Goal: Information Seeking & Learning: Compare options

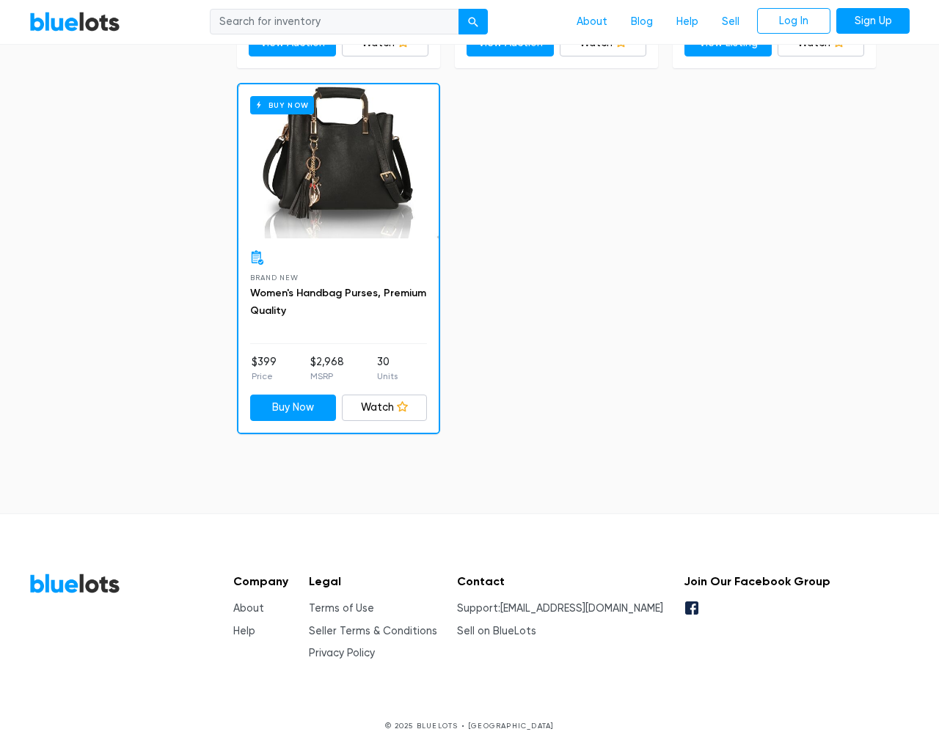
scroll to position [6250, 0]
type input "the"
type input "[EMAIL_ADDRESS][DOMAIN_NAME]"
checkbox New"] "false"
checkbox Pulls"] "false"
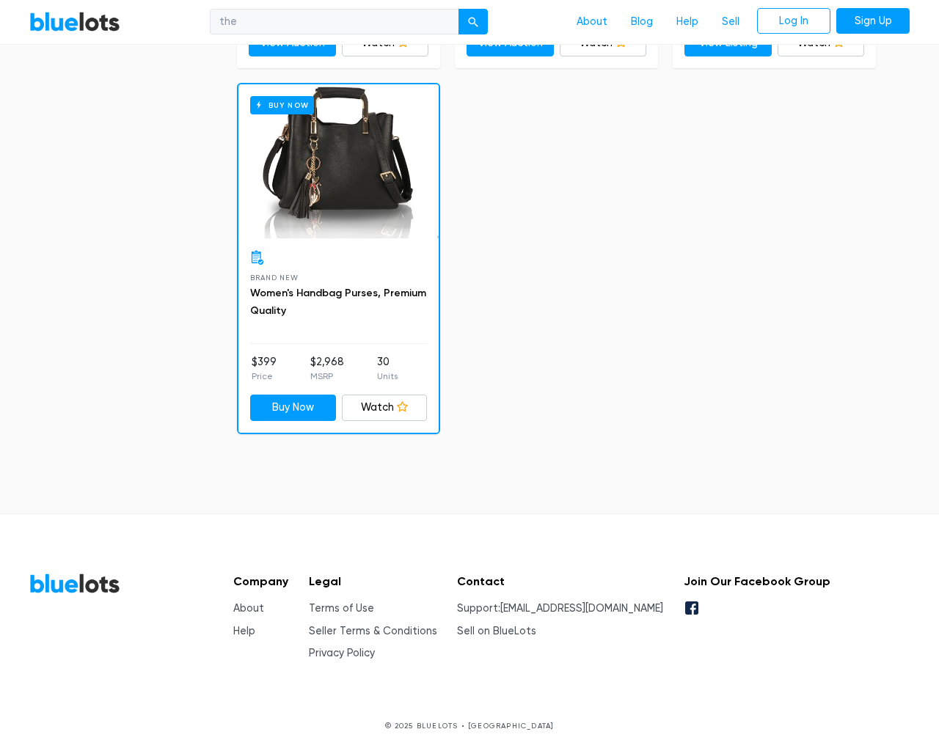
checkbox input "false"
checkbox Accessories"] "false"
checkbox input "false"
checkbox Goods"] "false"
checkbox Beauty"] "false"
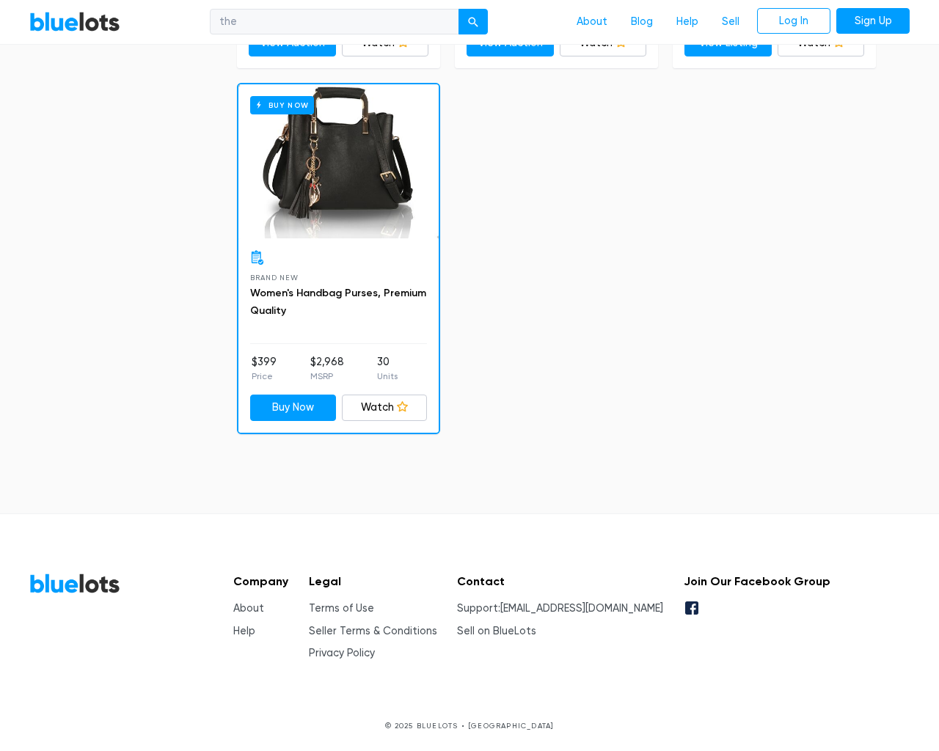
checkbox Merchandise"] "false"
checkbox input "false"
select select "50000"
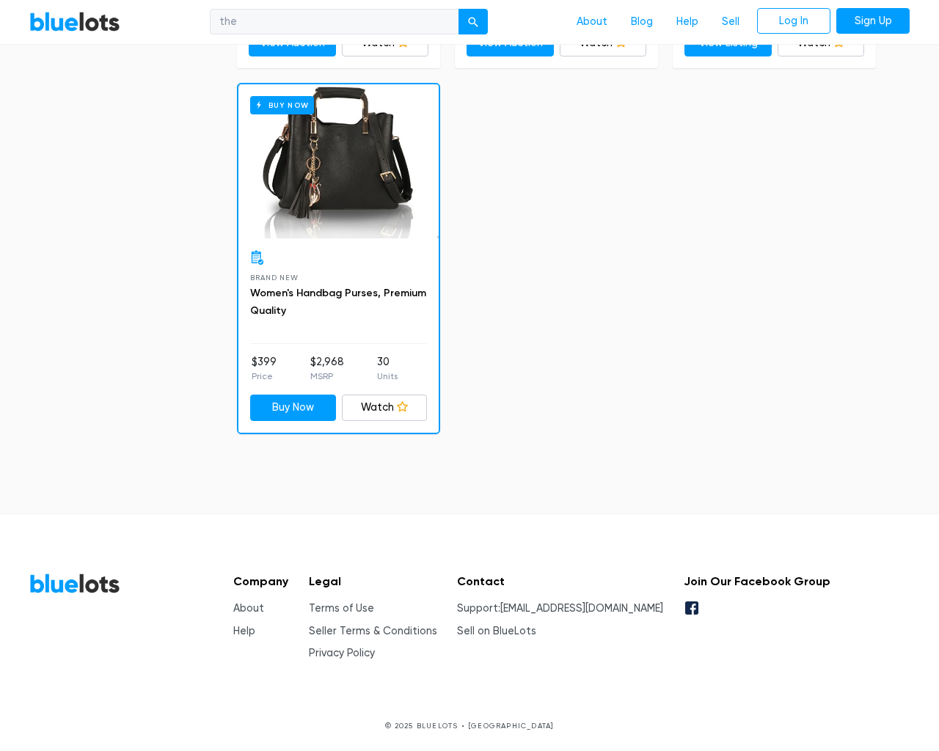
select select "ending_soonest"
select select "50000"
select select "highest_price"
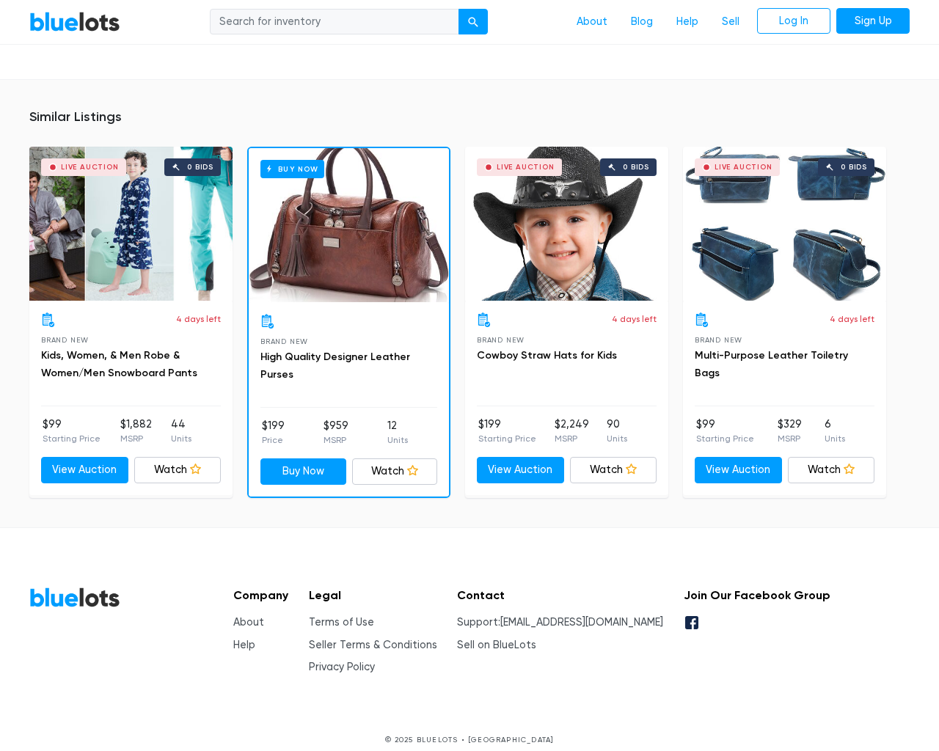
scroll to position [1082, 0]
type input "the"
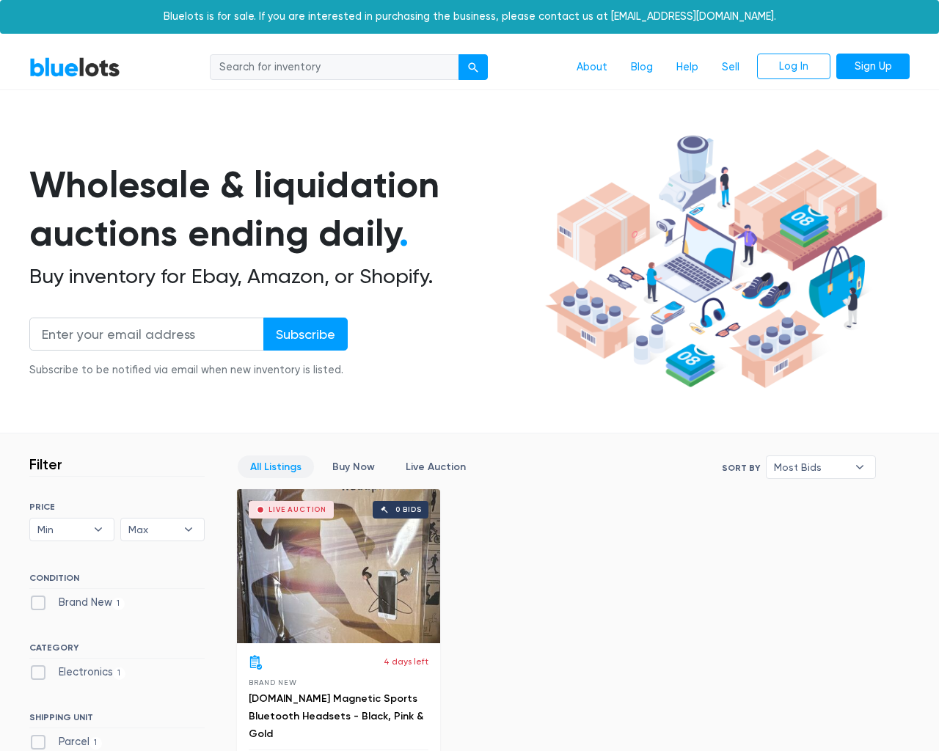
scroll to position [406, 0]
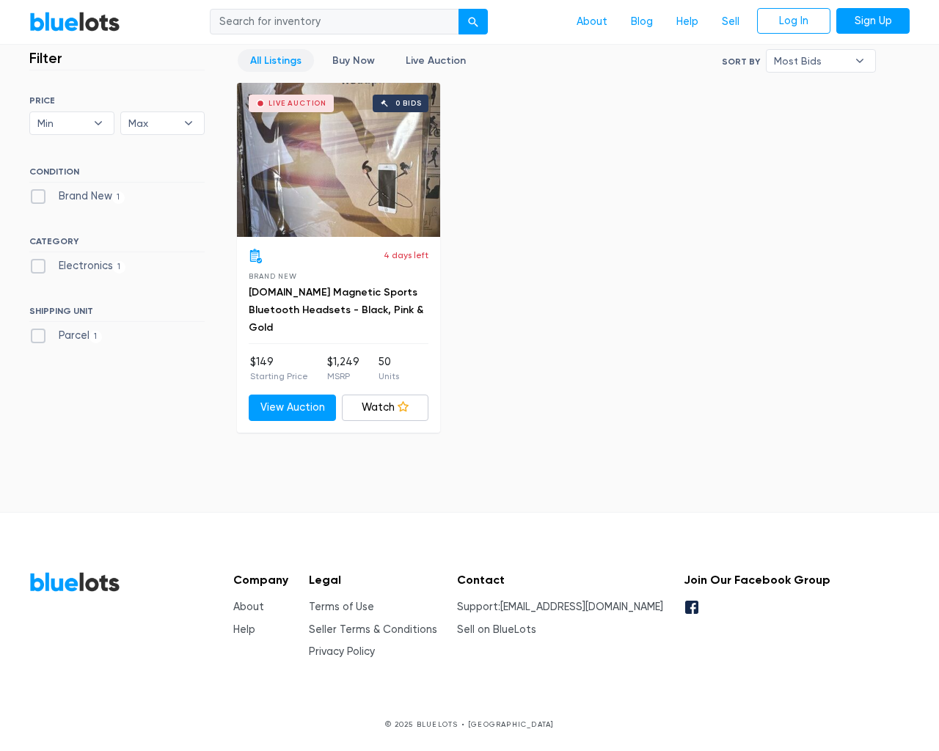
type input "the"
type input "[EMAIL_ADDRESS][DOMAIN_NAME]"
type input "e"
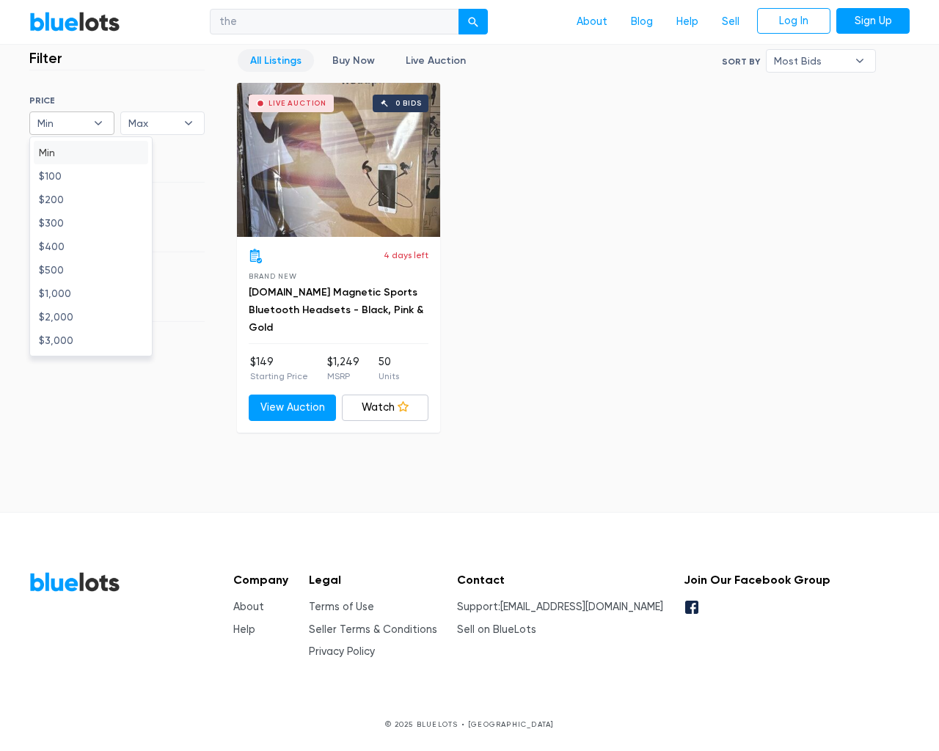
type input "e"
checkbox New"] "false"
type input "e"
checkbox input "false"
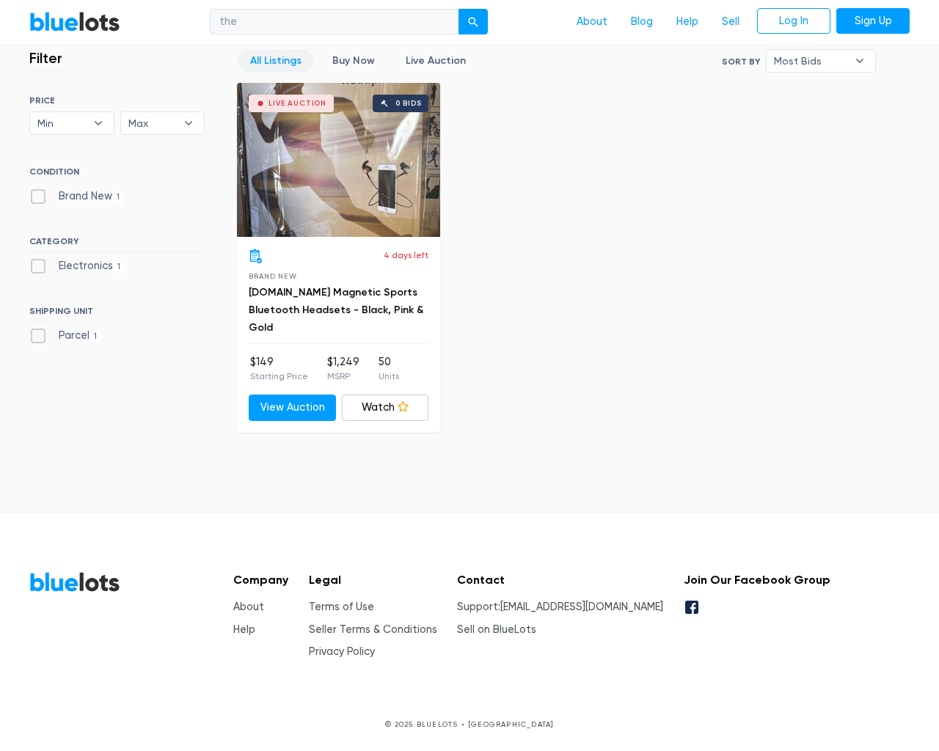
type input "e"
select select "10000"
select select "50000"
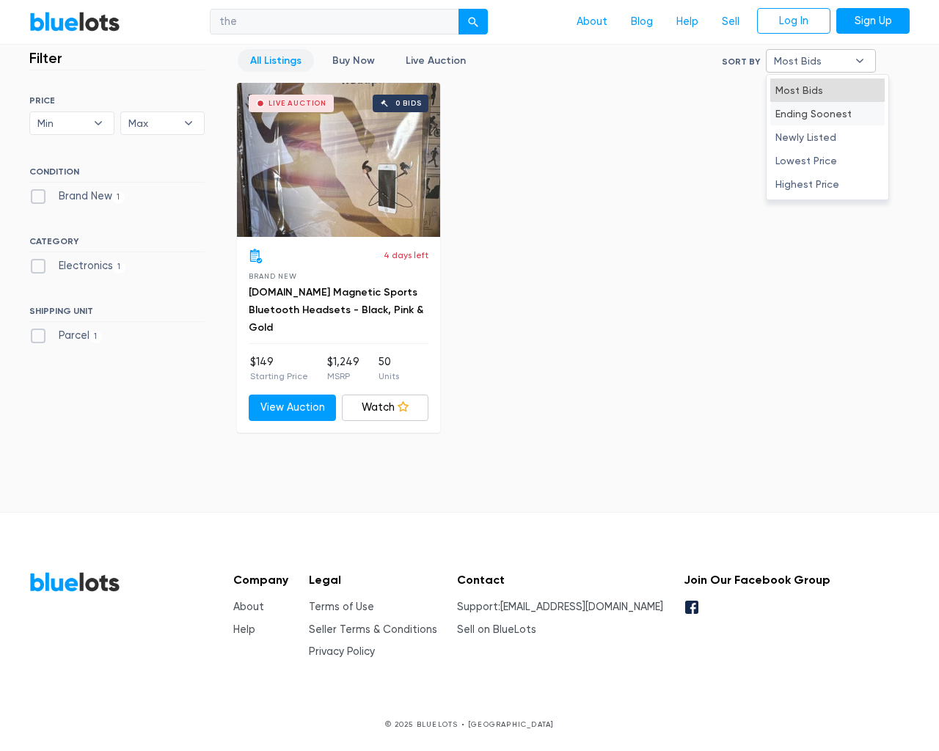
select select "ending_soonest"
select select "50000"
select select "ending_soonest"
type input "e"
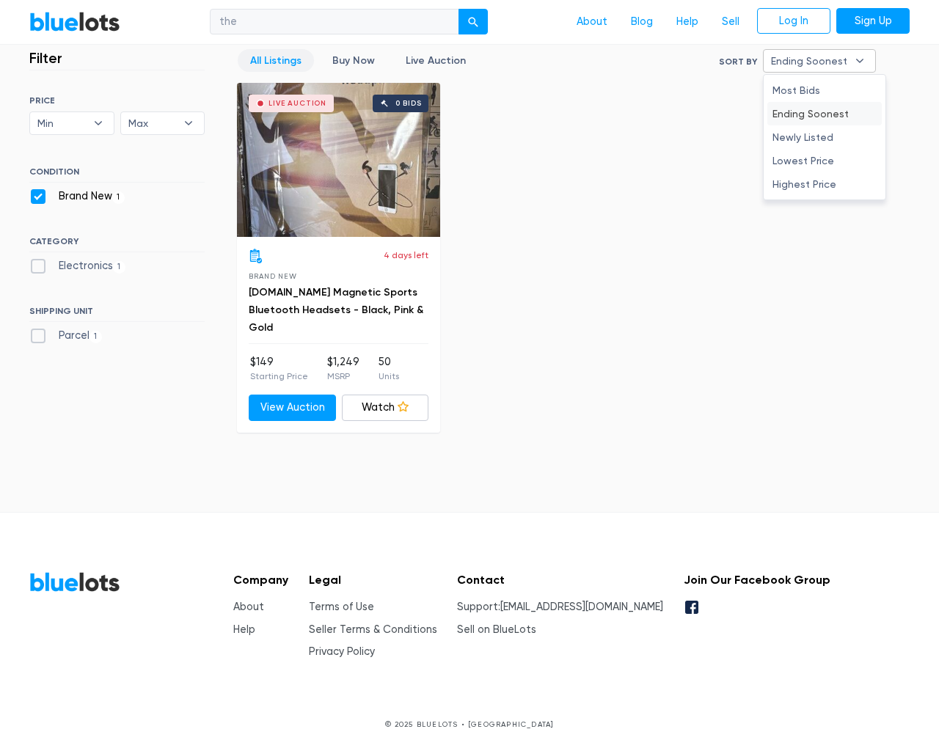
checkbox New"] "false"
checkbox input "false"
type input "e"
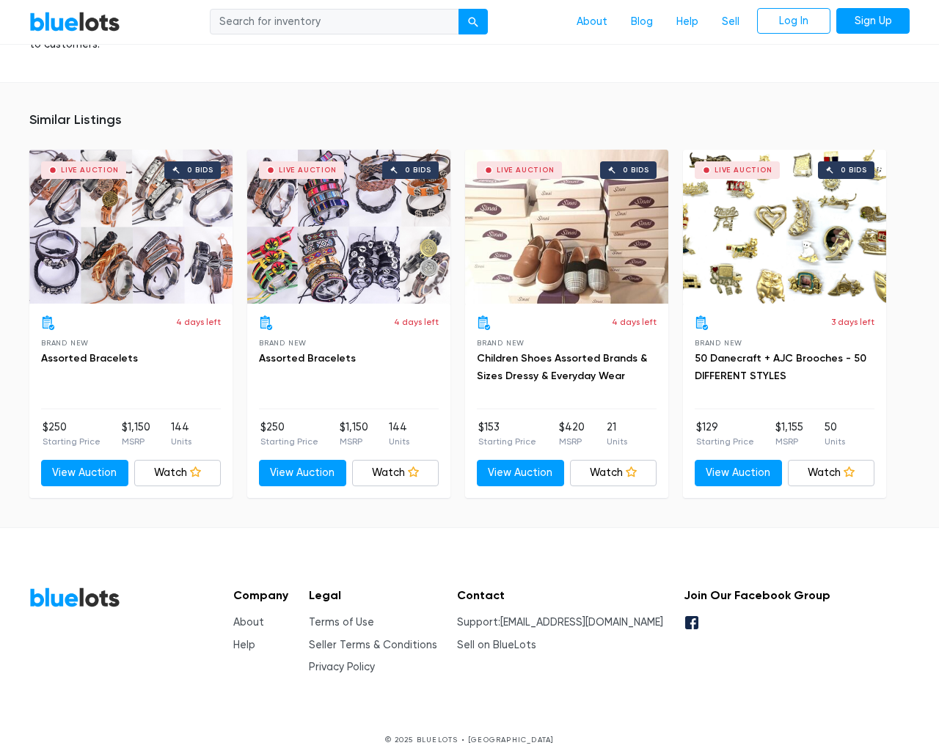
scroll to position [1079, 0]
type input "the"
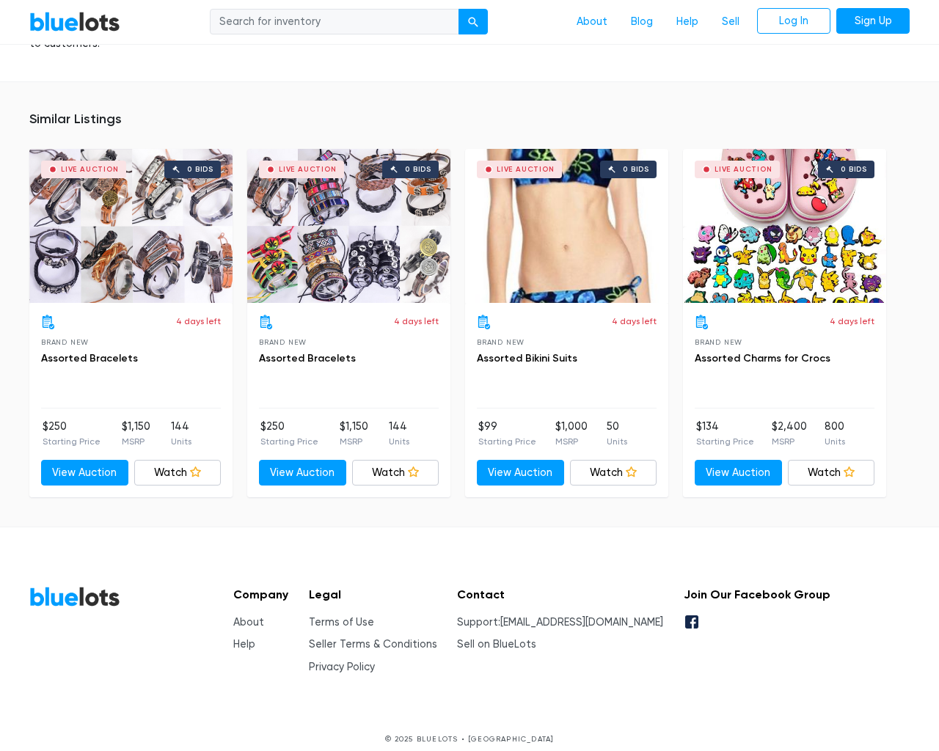
scroll to position [1002, 0]
type input "the"
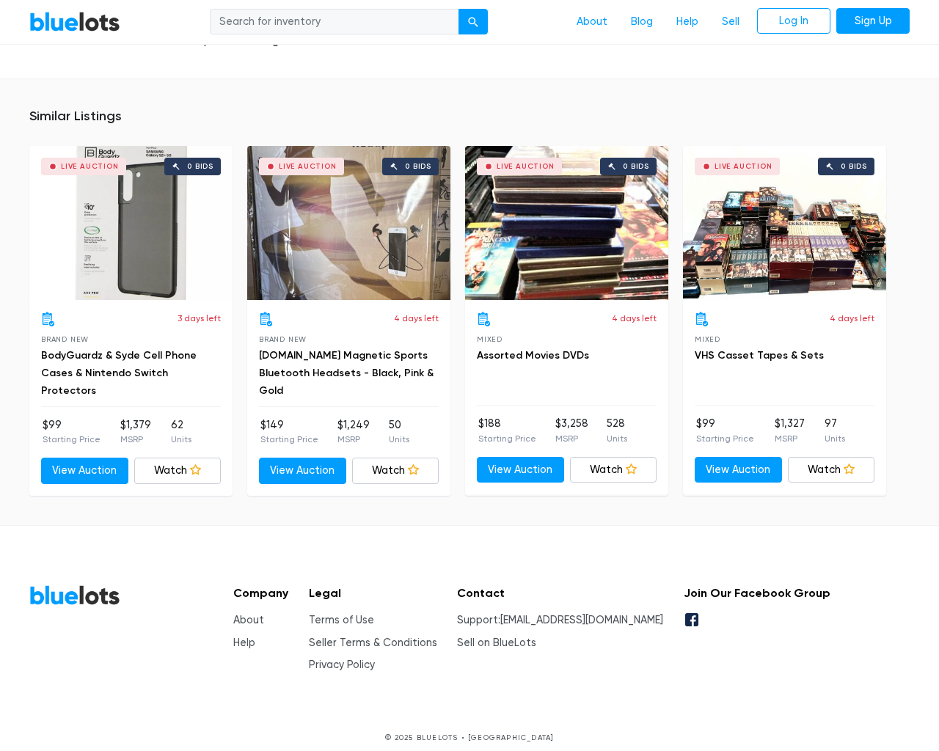
scroll to position [11753, 0]
type input "the"
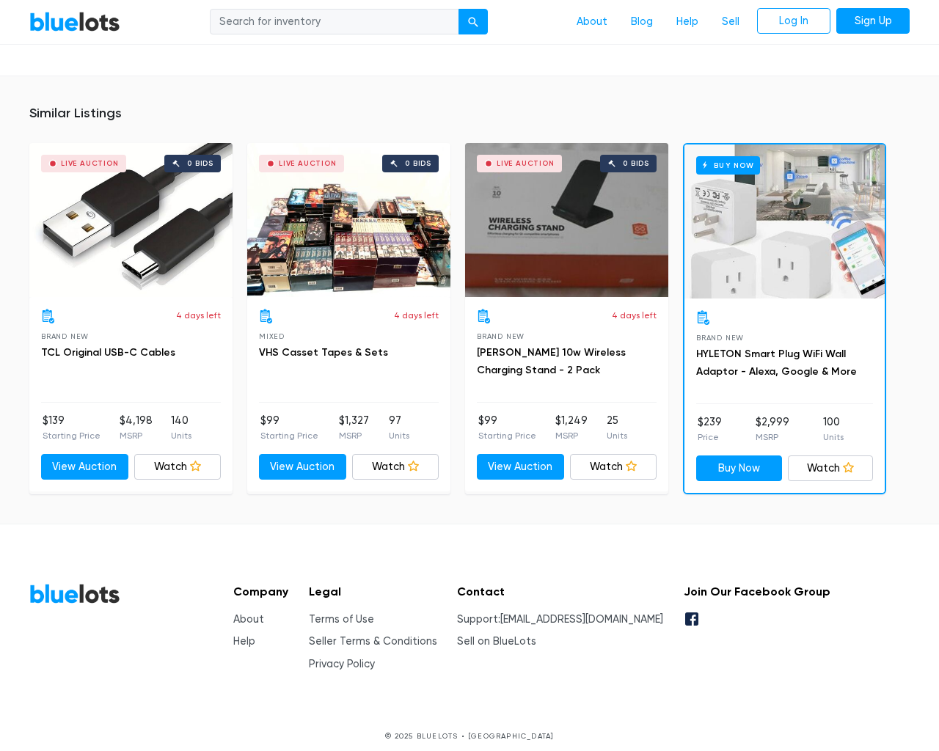
scroll to position [11756, 0]
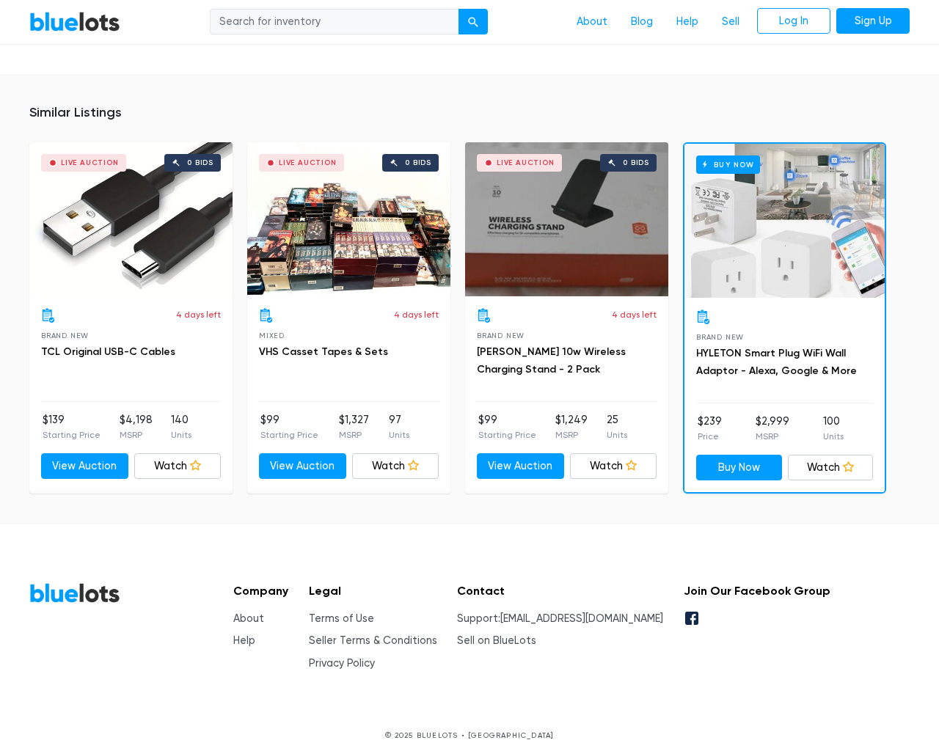
type input "the"
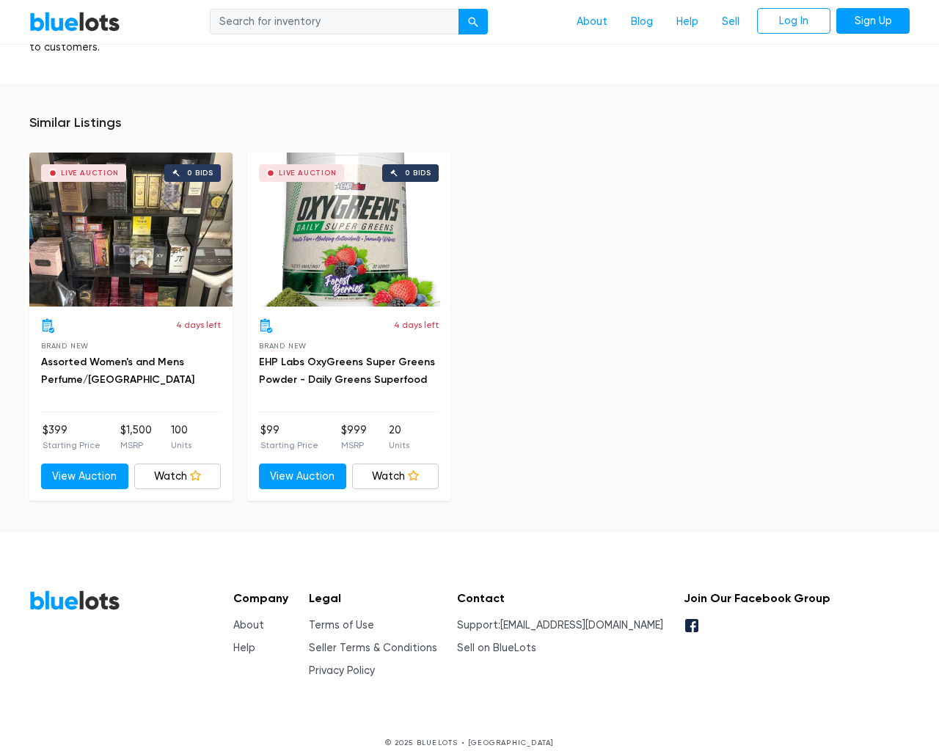
scroll to position [944, 0]
type input "the"
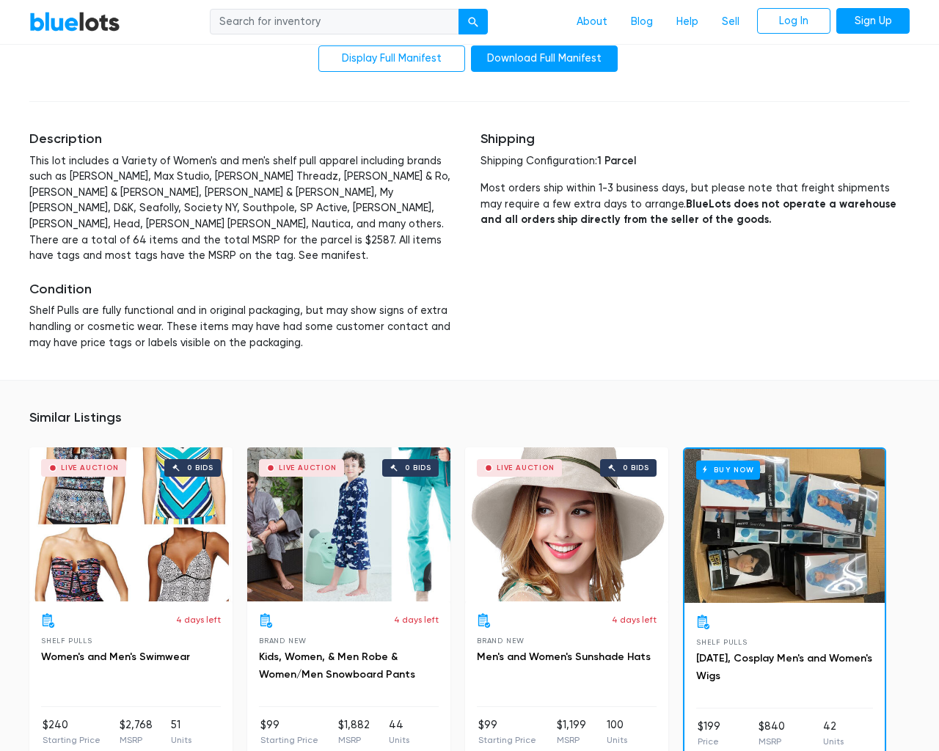
scroll to position [3092, 0]
type input "the"
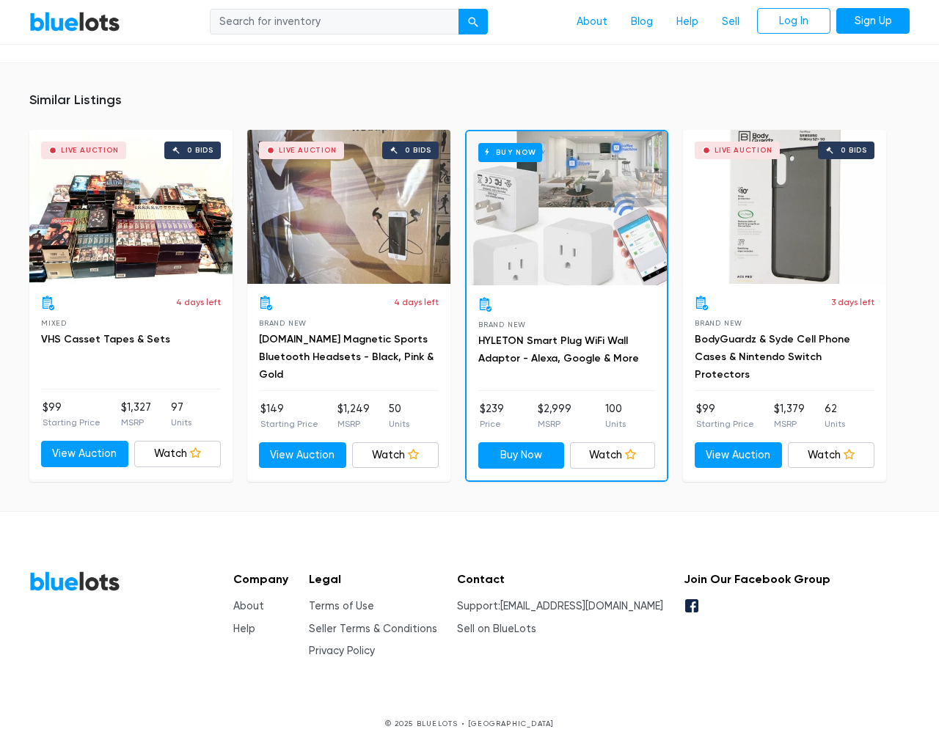
type input "the"
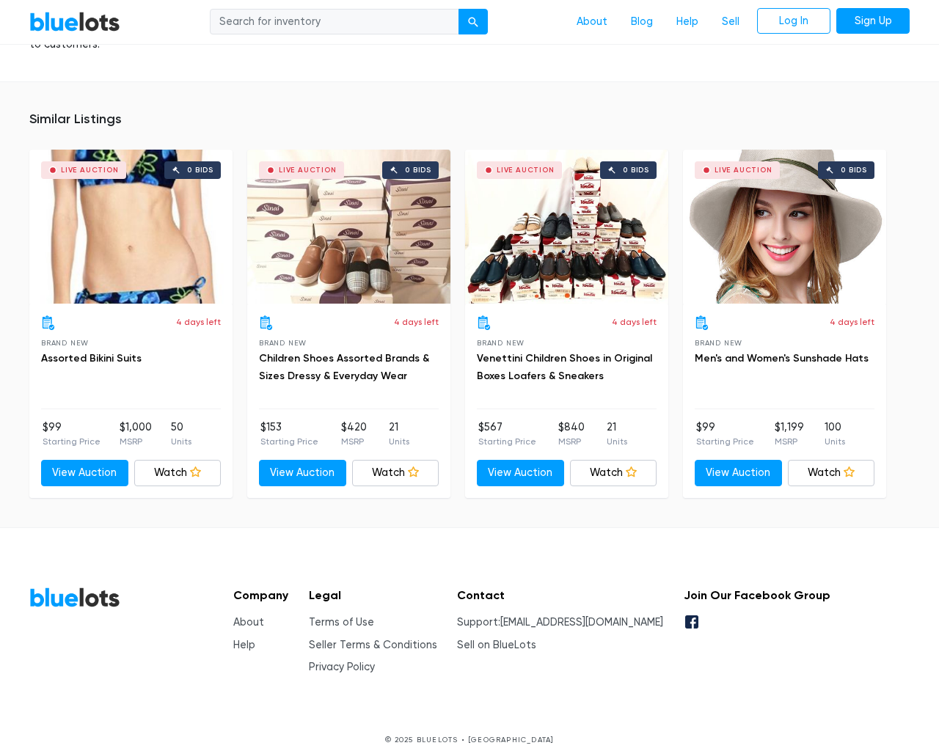
scroll to position [1071, 0]
type input "the"
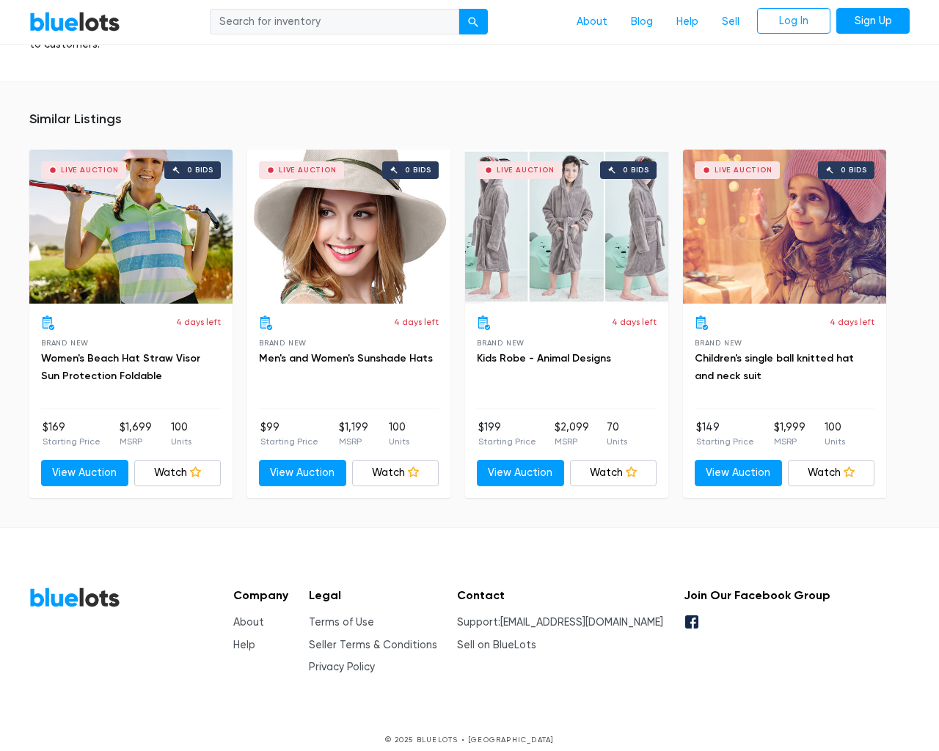
scroll to position [1029, 0]
type input "the"
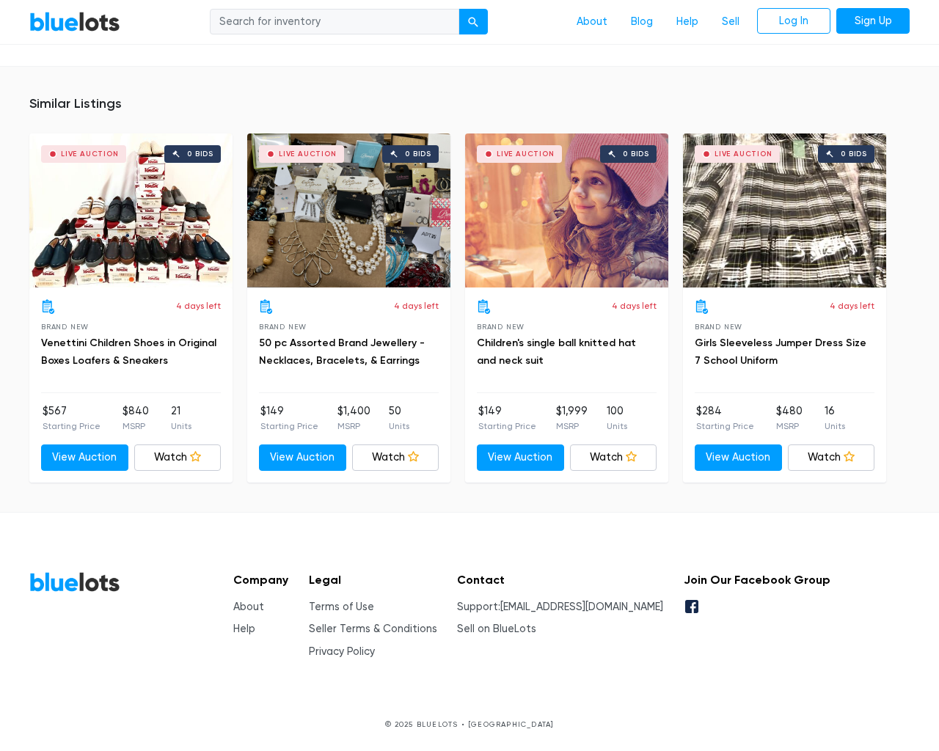
scroll to position [1373, 0]
type input "the"
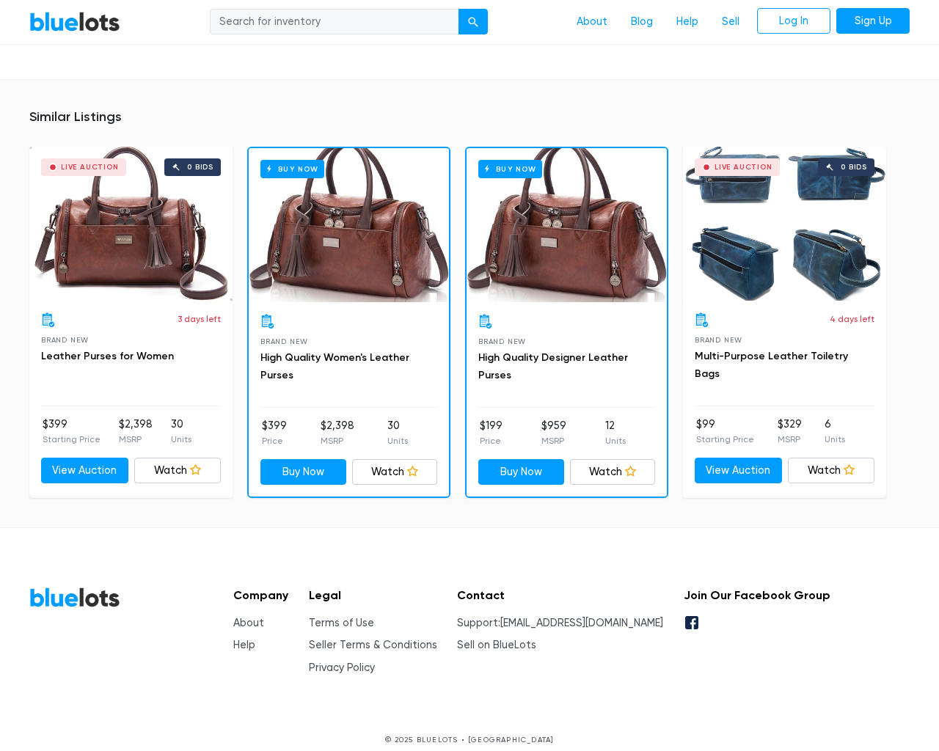
scroll to position [1085, 0]
type input "the"
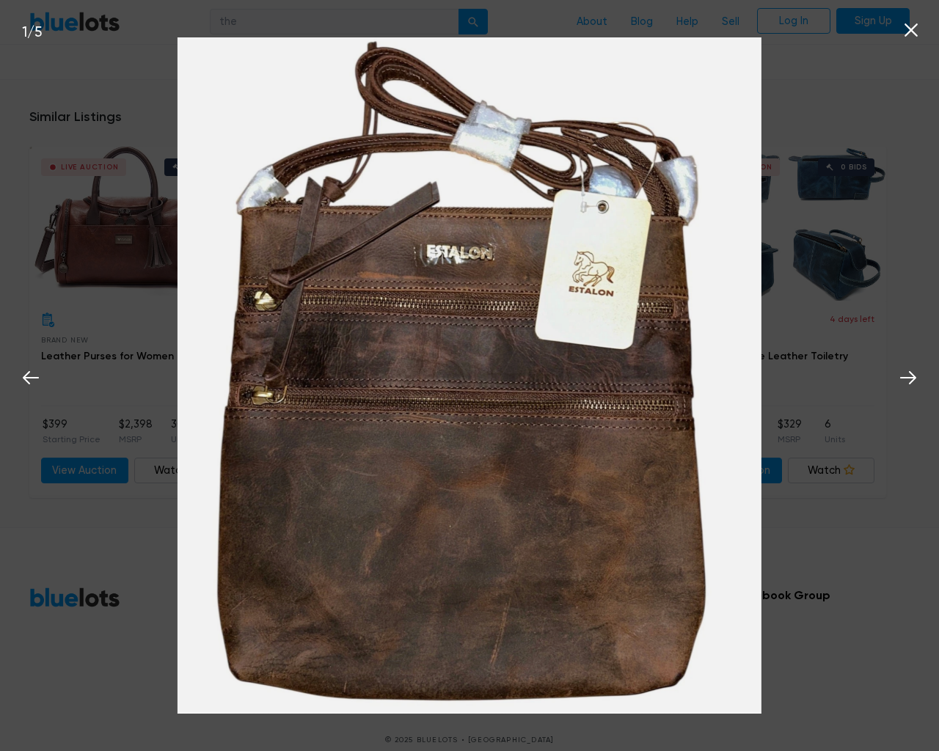
scroll to position [1085, 0]
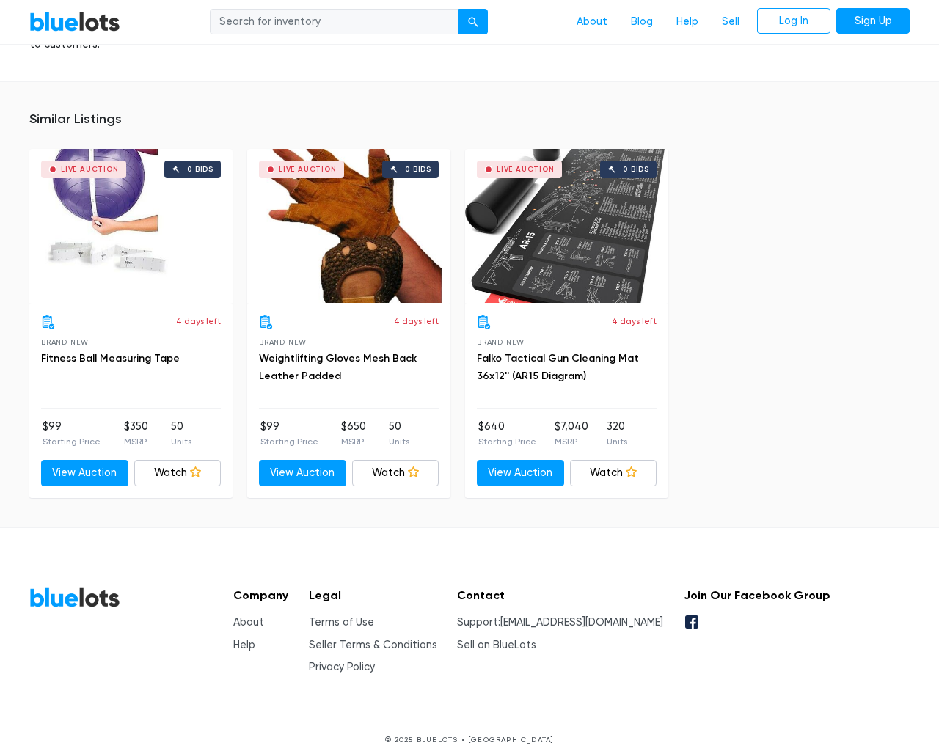
scroll to position [1011, 0]
type input "the"
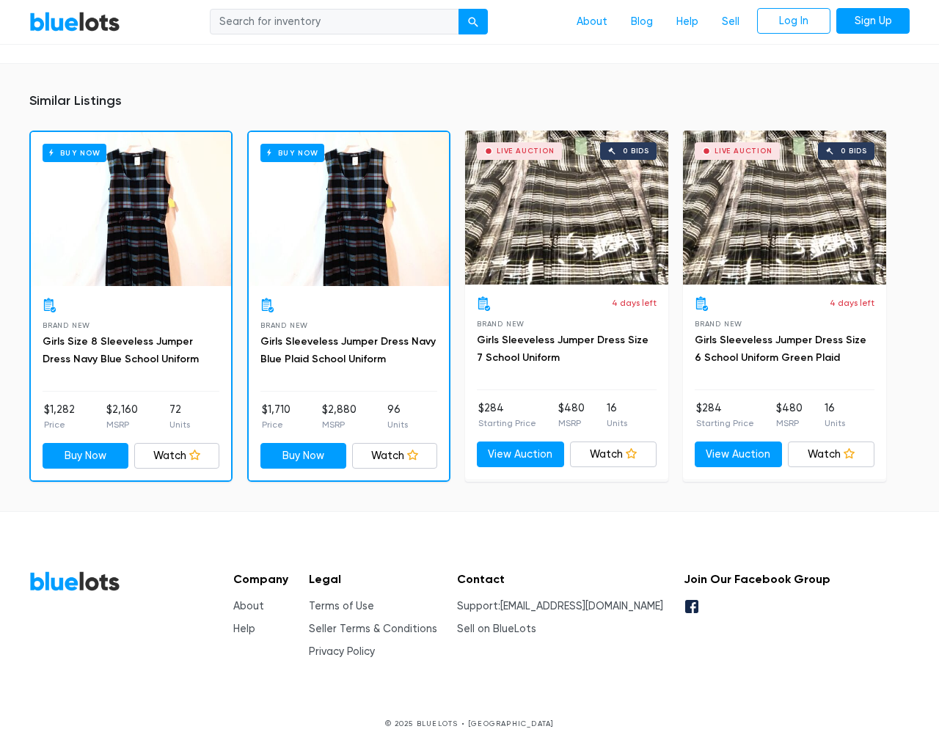
scroll to position [920, 0]
type input "the"
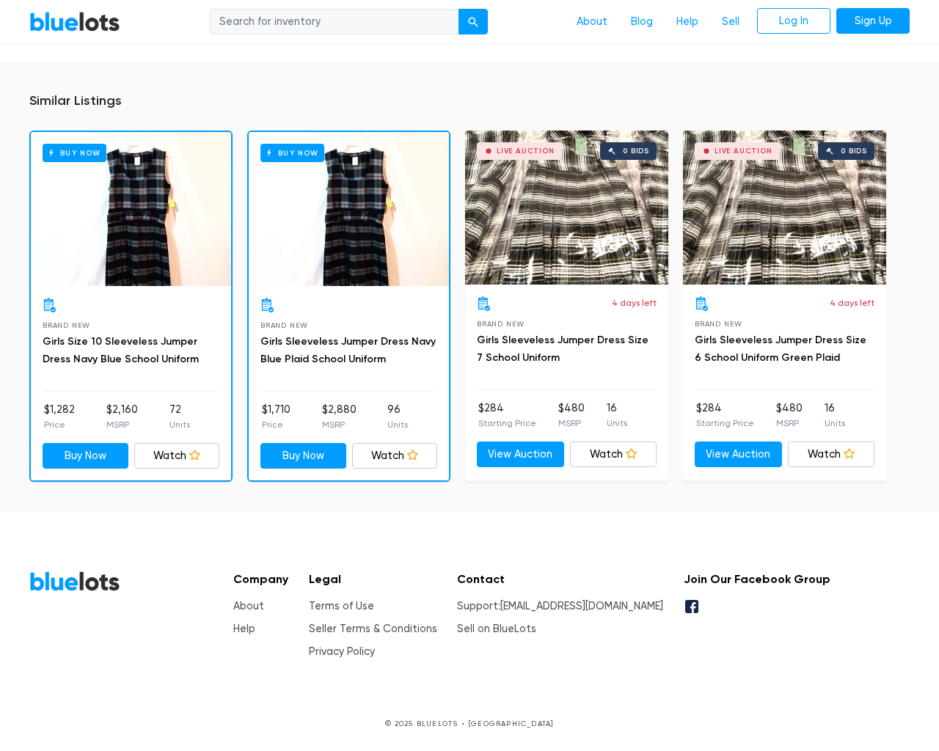
type input "the"
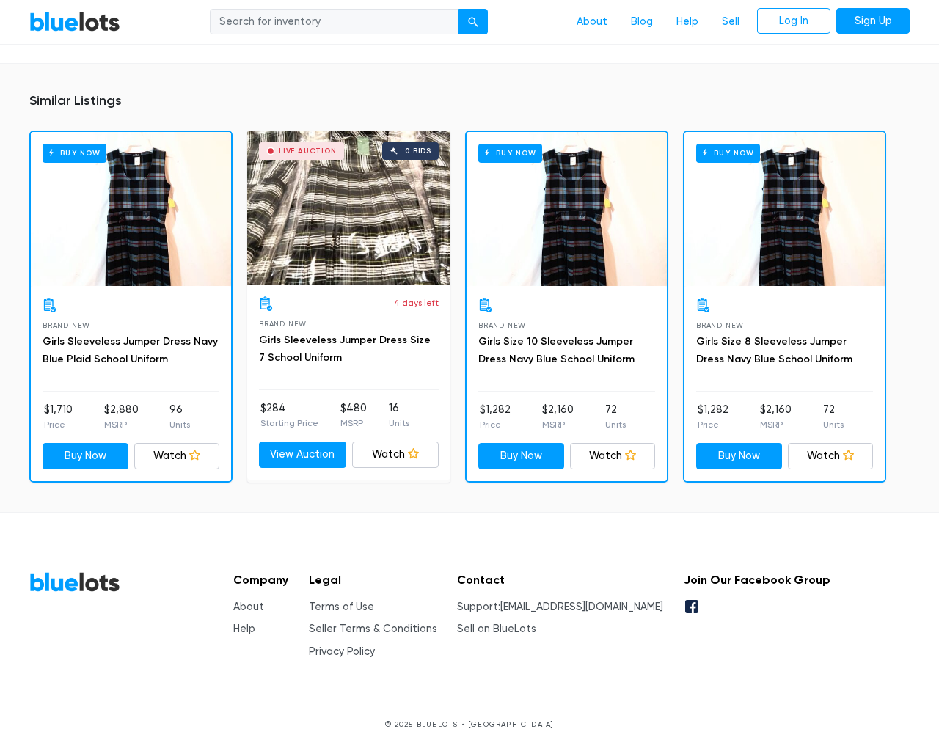
scroll to position [950, 0]
type input "the"
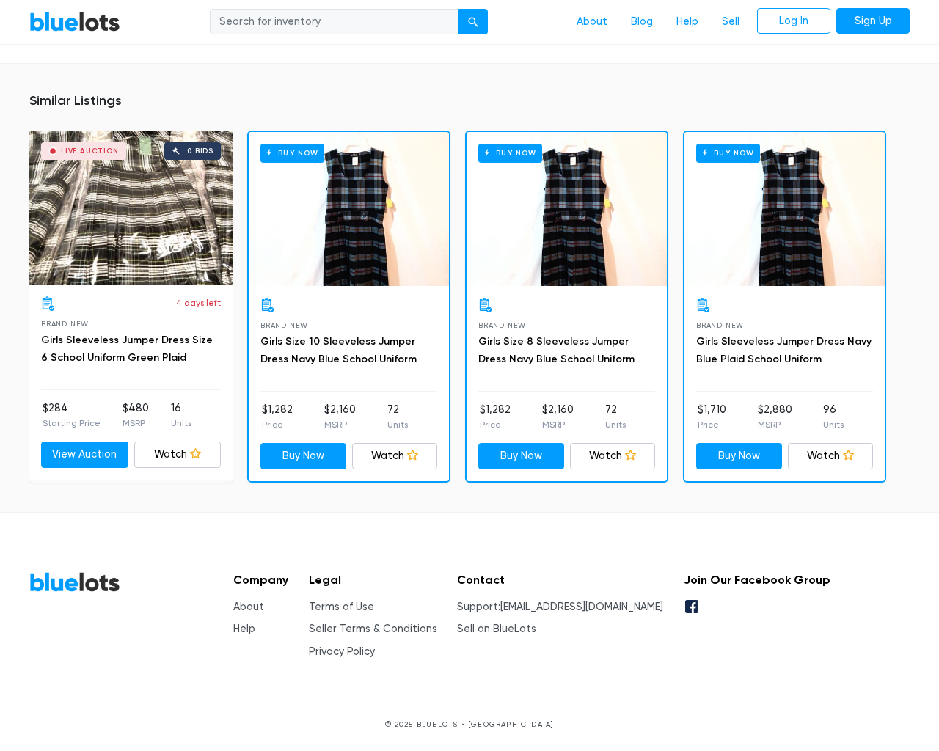
scroll to position [950, 0]
type input "the"
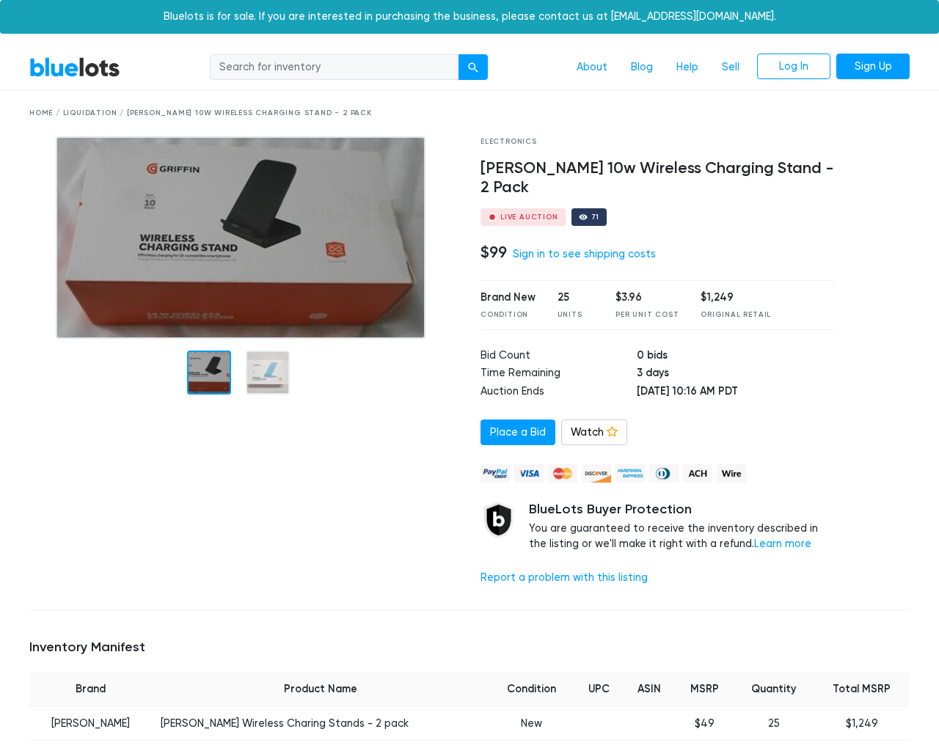
scroll to position [947, 0]
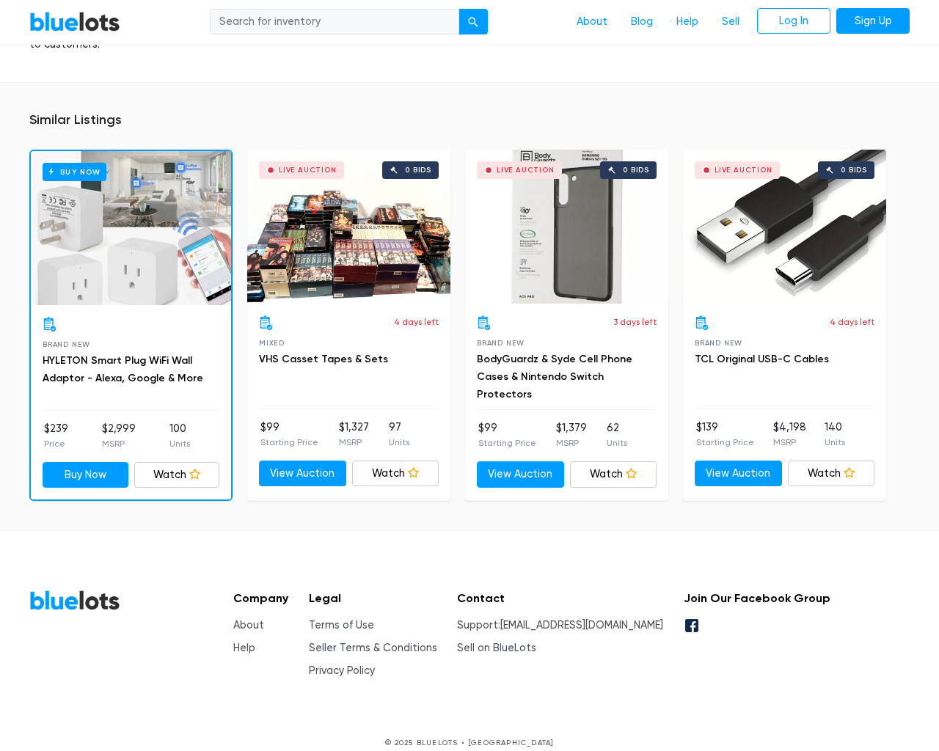
type input "the"
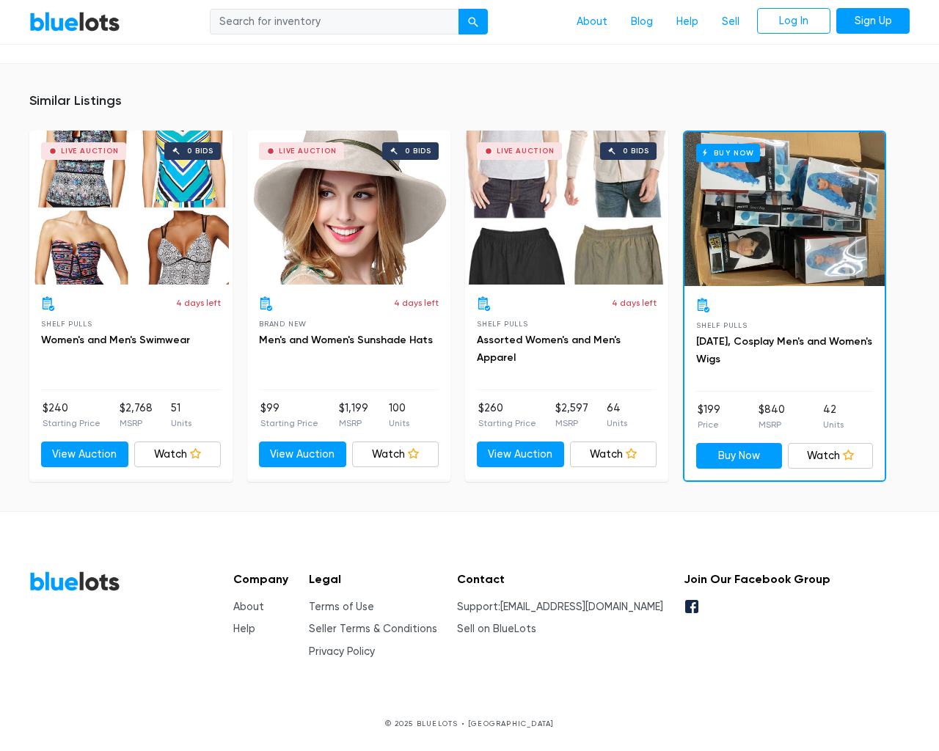
scroll to position [1687, 0]
type input "the"
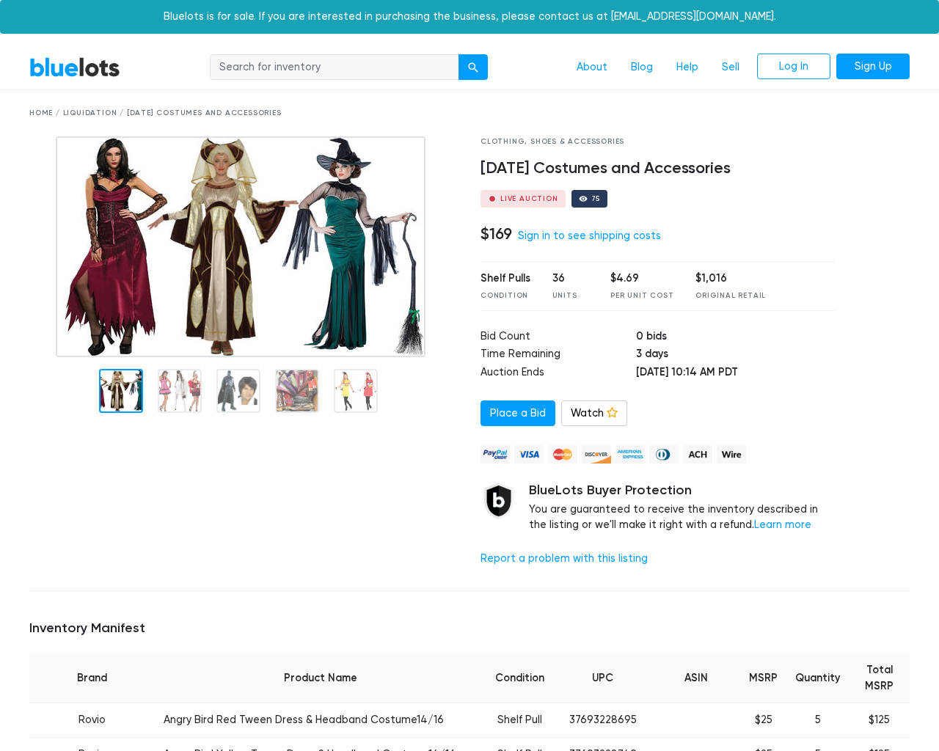
scroll to position [1587, 0]
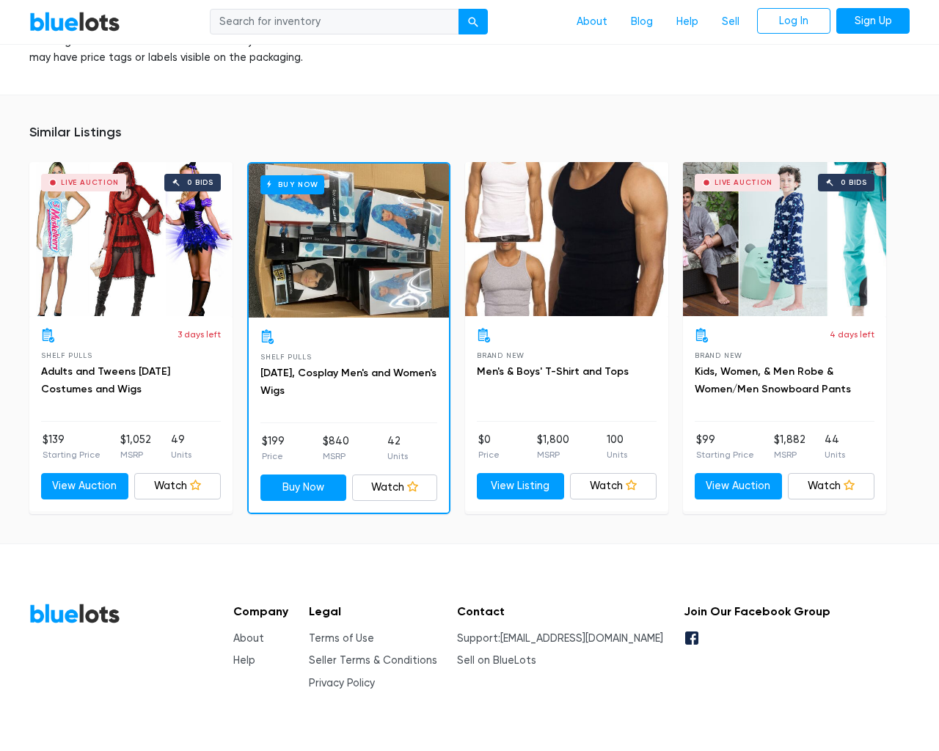
type input "the"
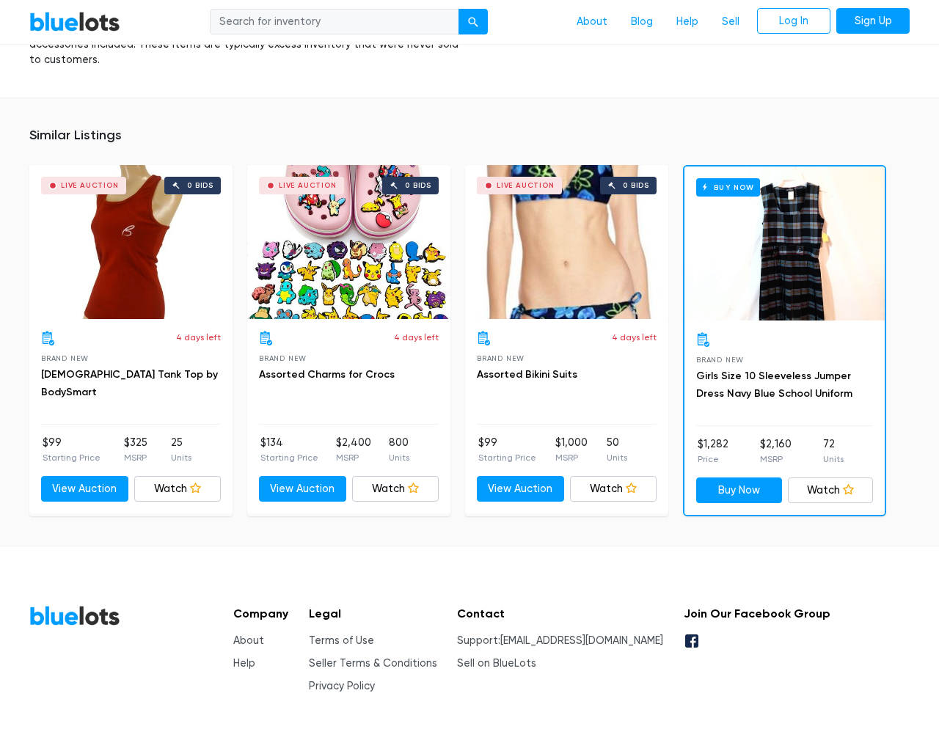
scroll to position [932, 0]
type input "the"
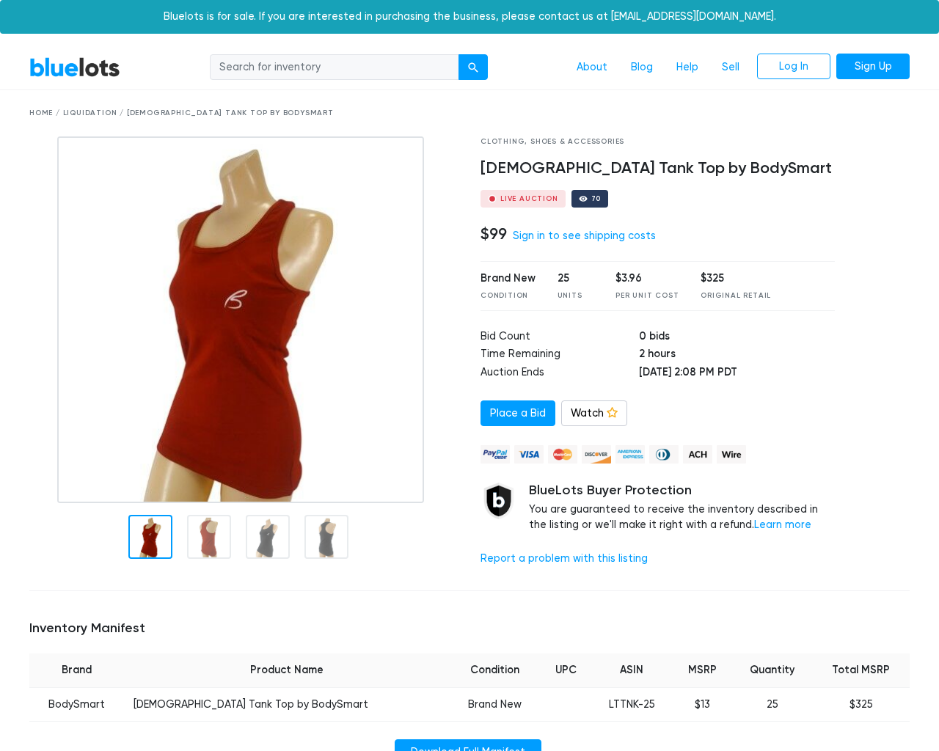
scroll to position [961, 0]
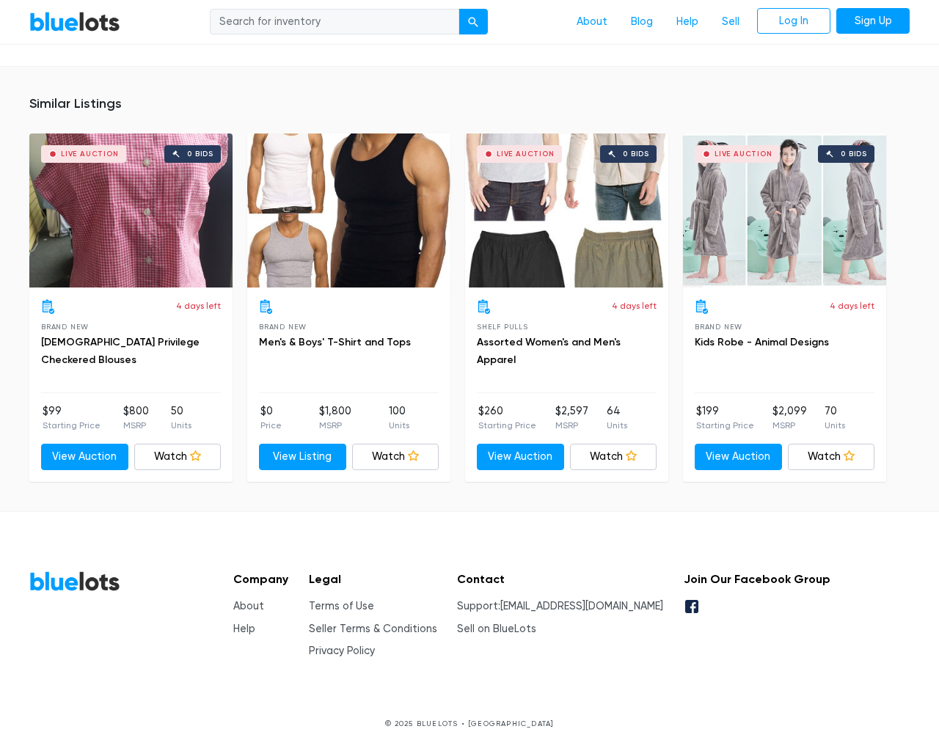
type input "the"
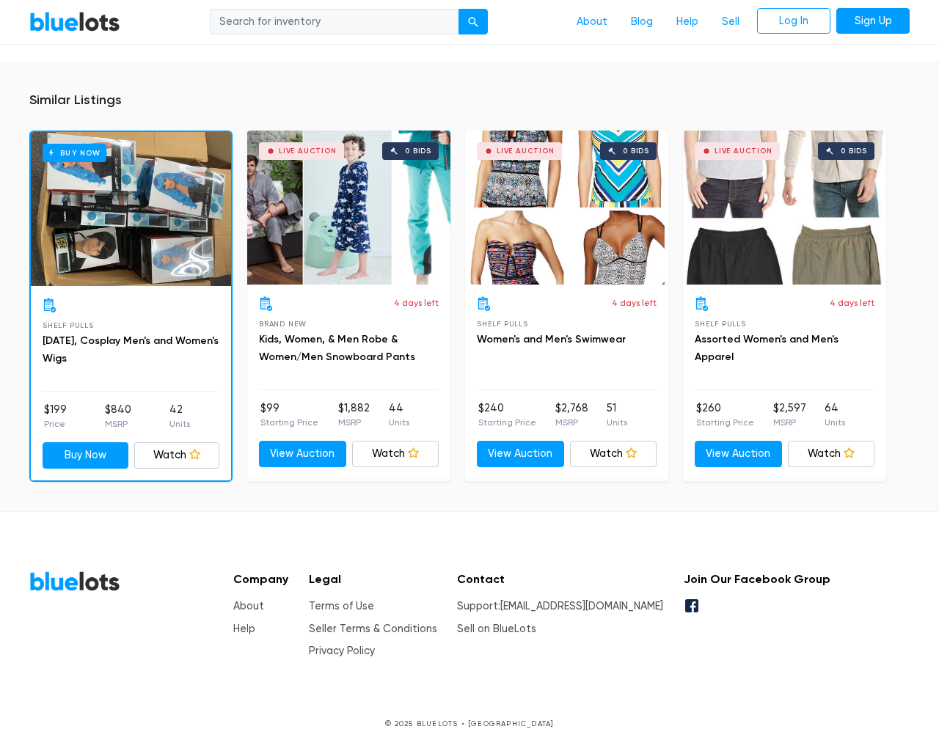
scroll to position [950, 0]
type input "the"
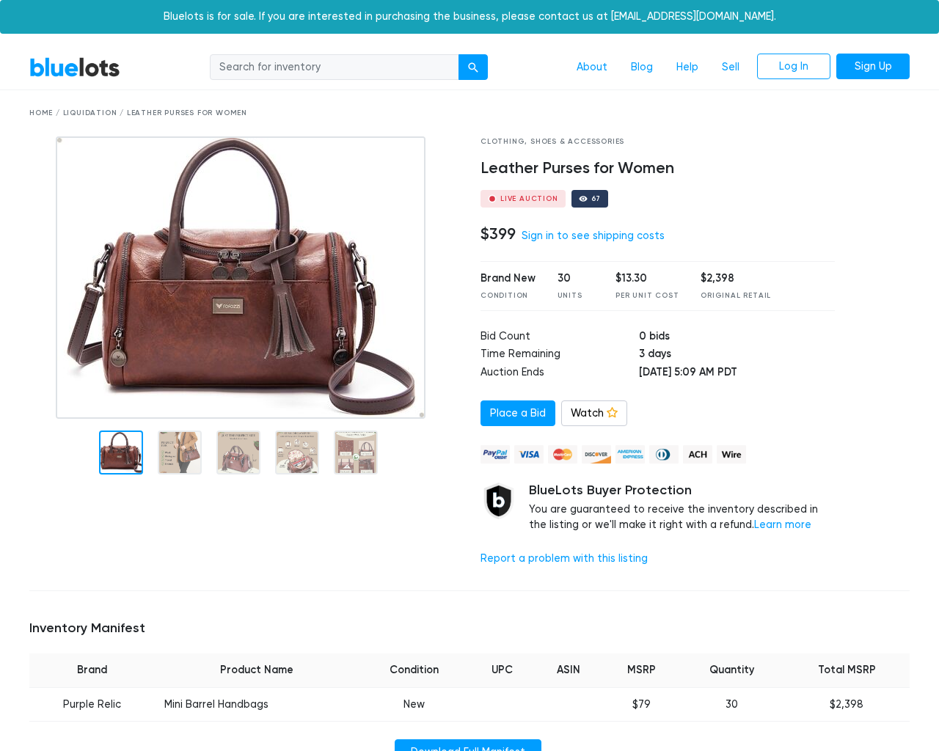
scroll to position [979, 0]
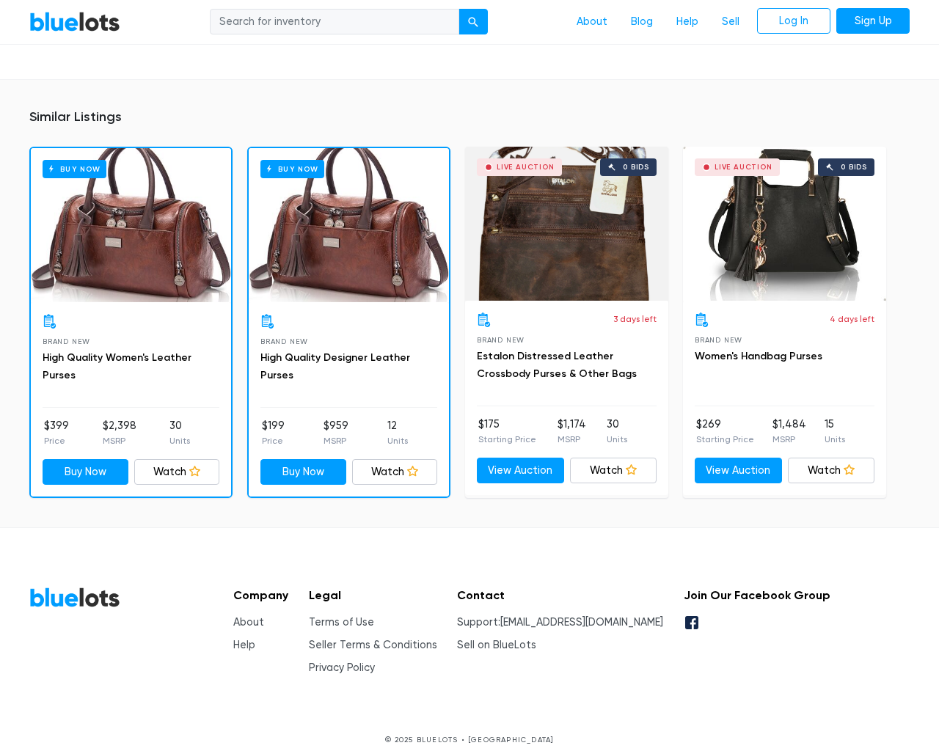
type input "the"
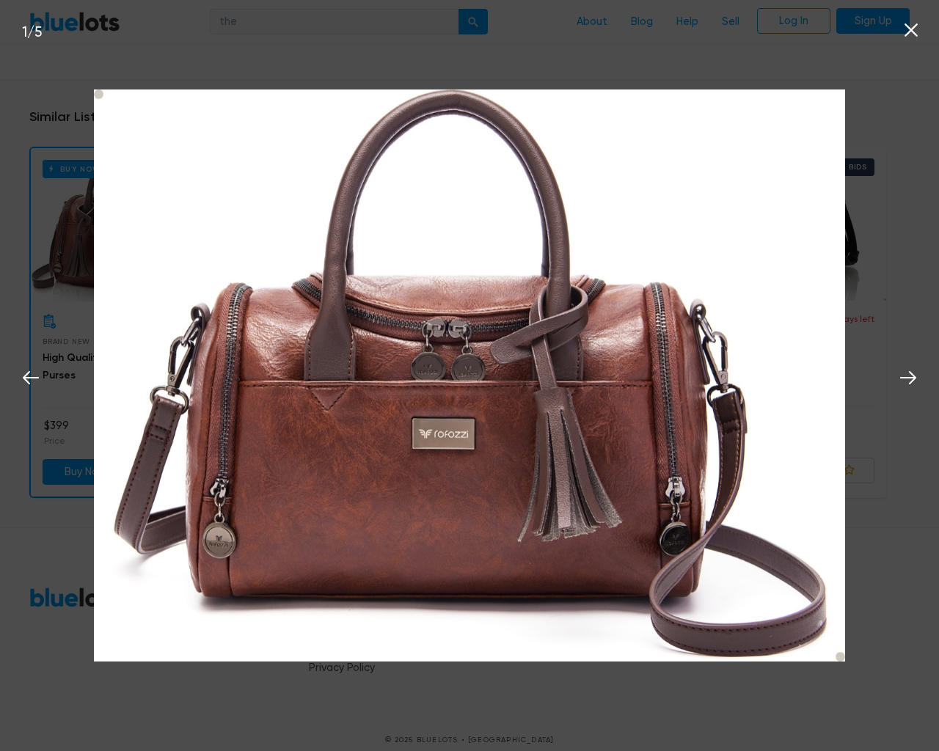
scroll to position [980, 0]
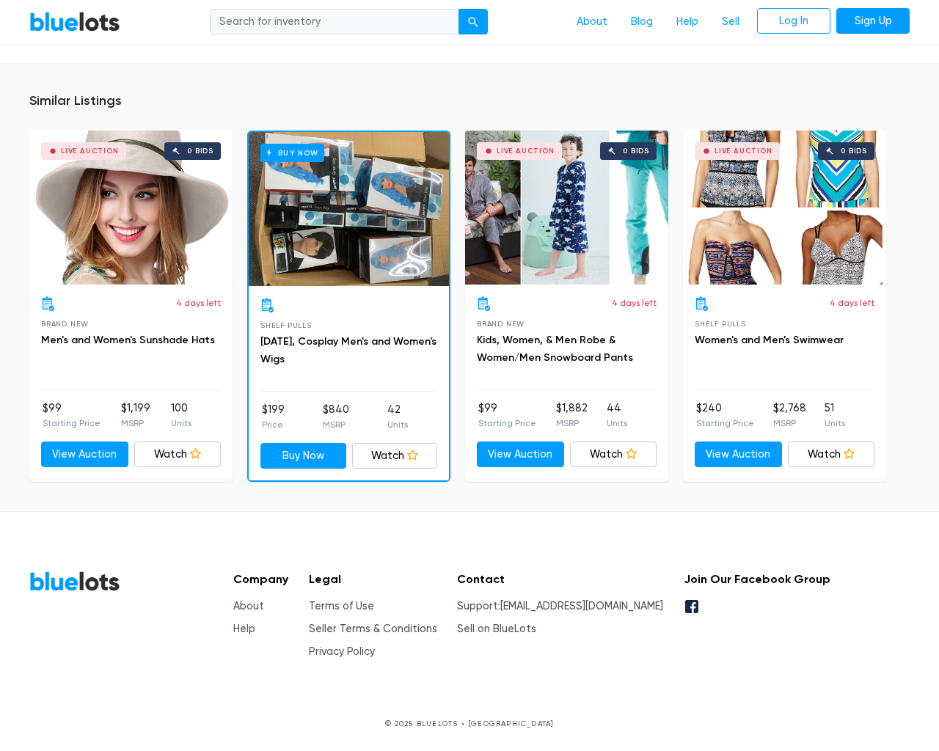
scroll to position [920, 0]
type input "the"
type input "[EMAIL_ADDRESS][DOMAIN_NAME]"
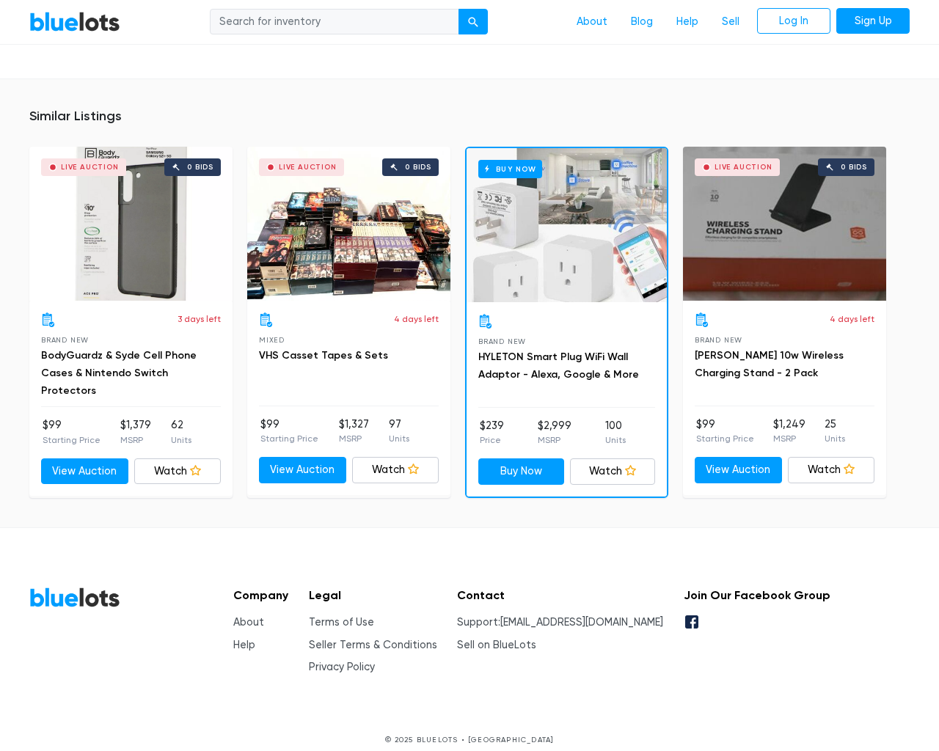
scroll to position [1093, 0]
type input "the"
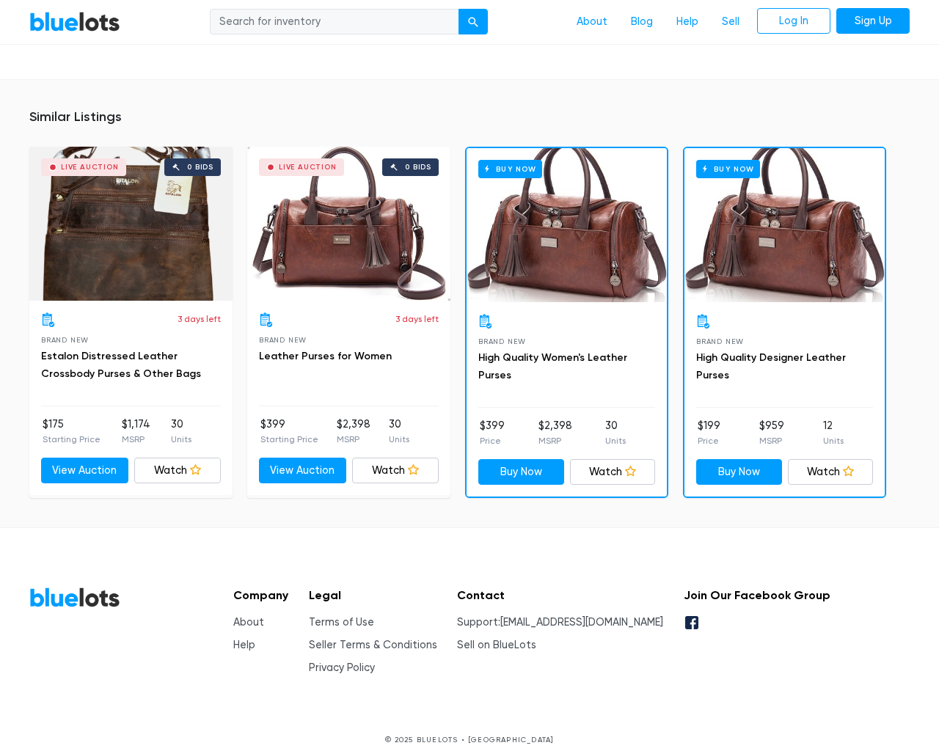
scroll to position [979, 0]
type input "the"
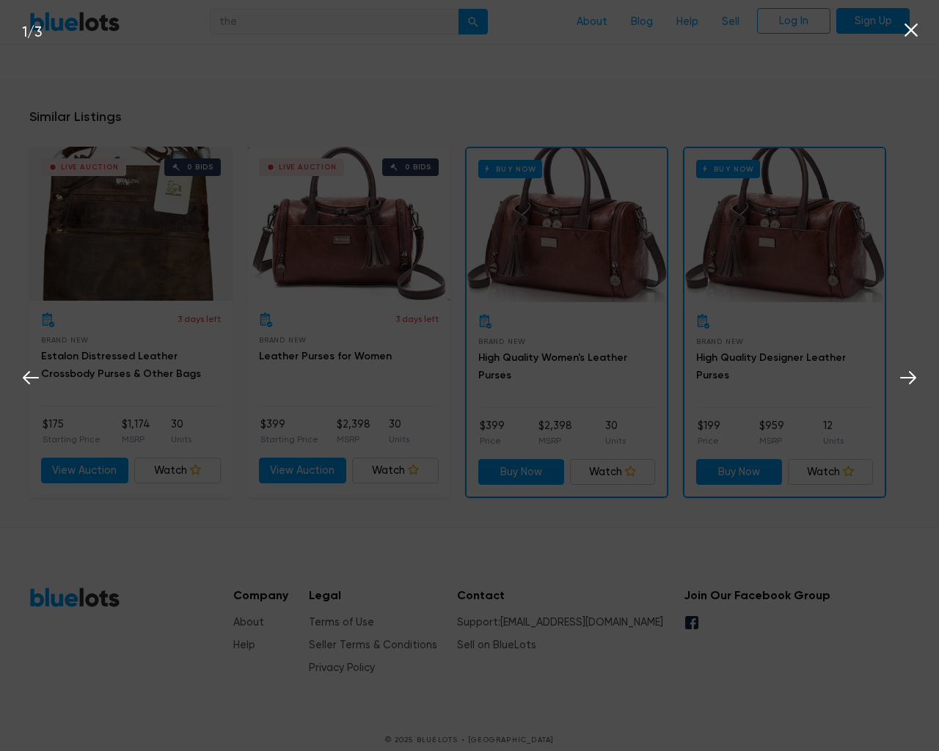
scroll to position [980, 0]
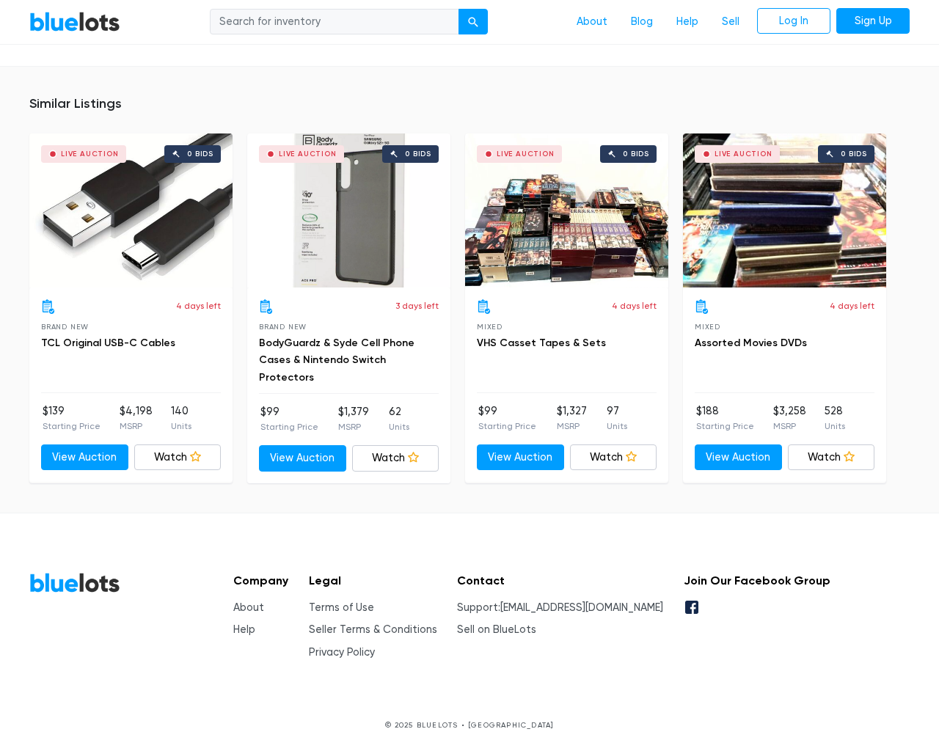
scroll to position [913, 0]
type input "the"
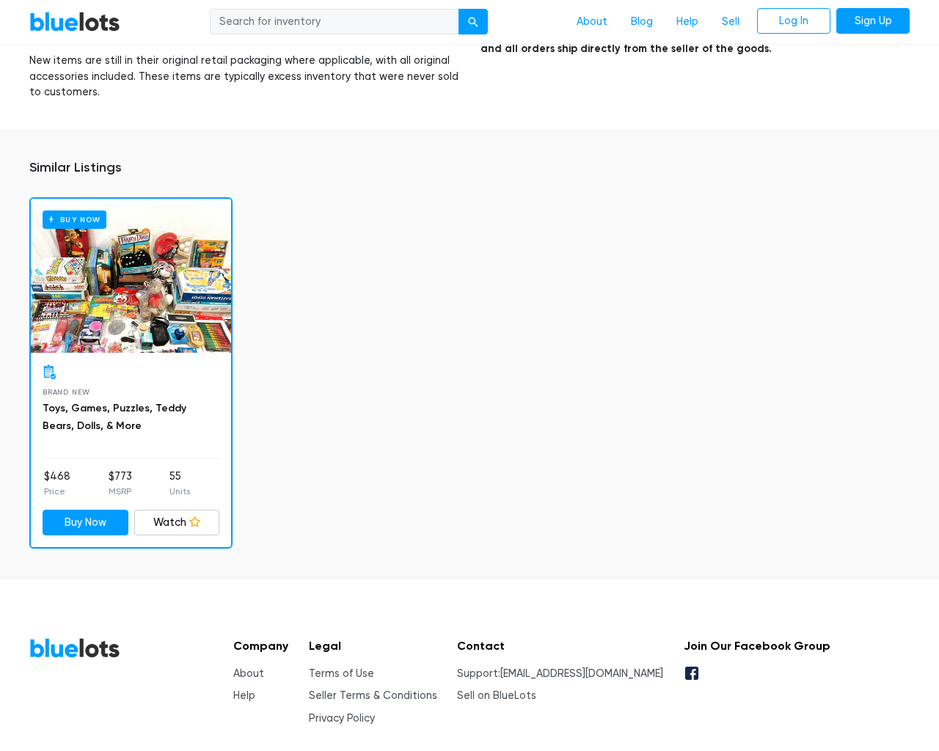
scroll to position [2363, 0]
type input "the"
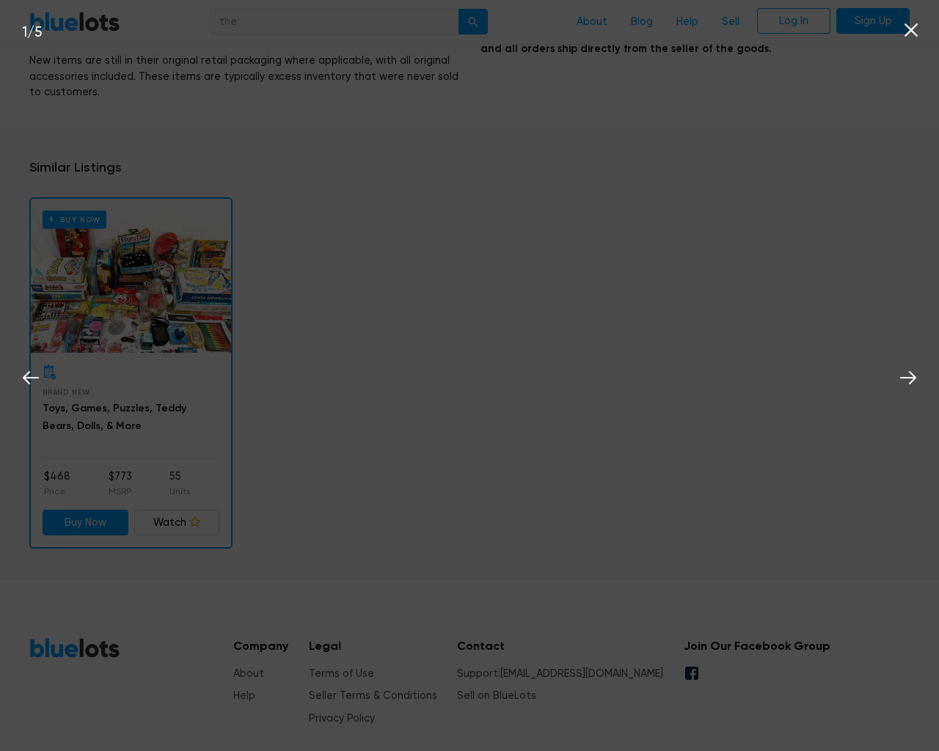
scroll to position [2363, 0]
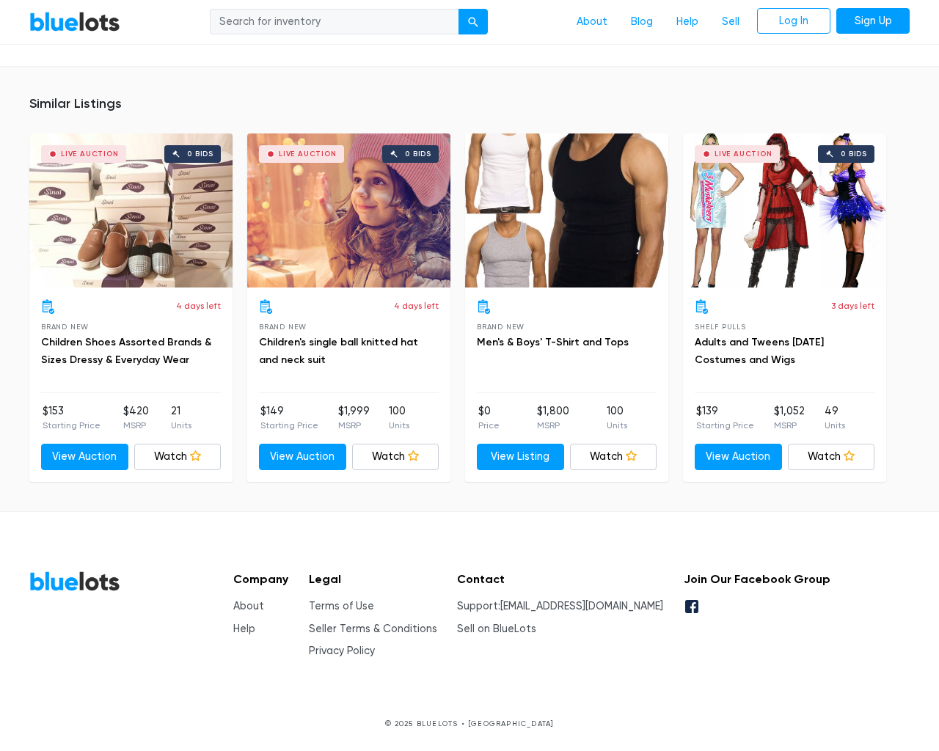
scroll to position [1529, 0]
type input "the"
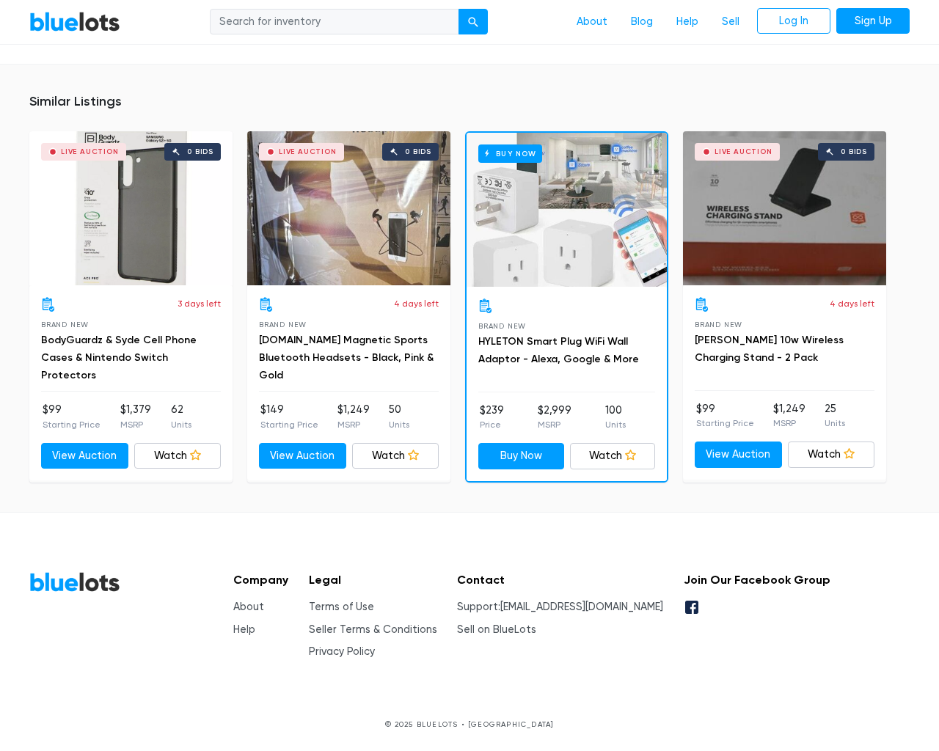
scroll to position [4180, 0]
type input "the"
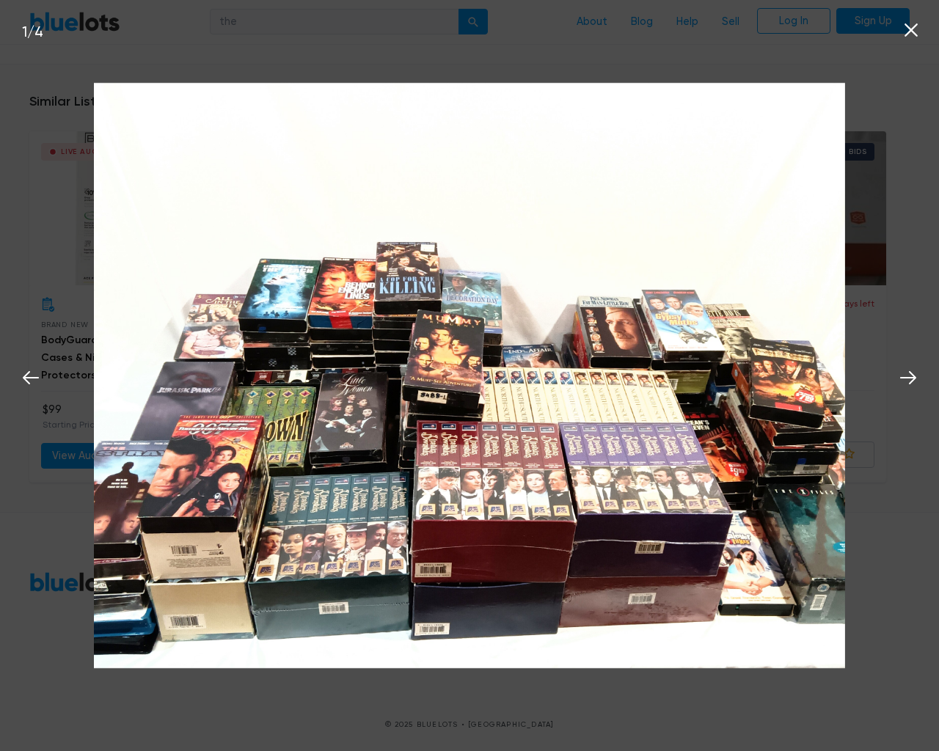
scroll to position [4181, 0]
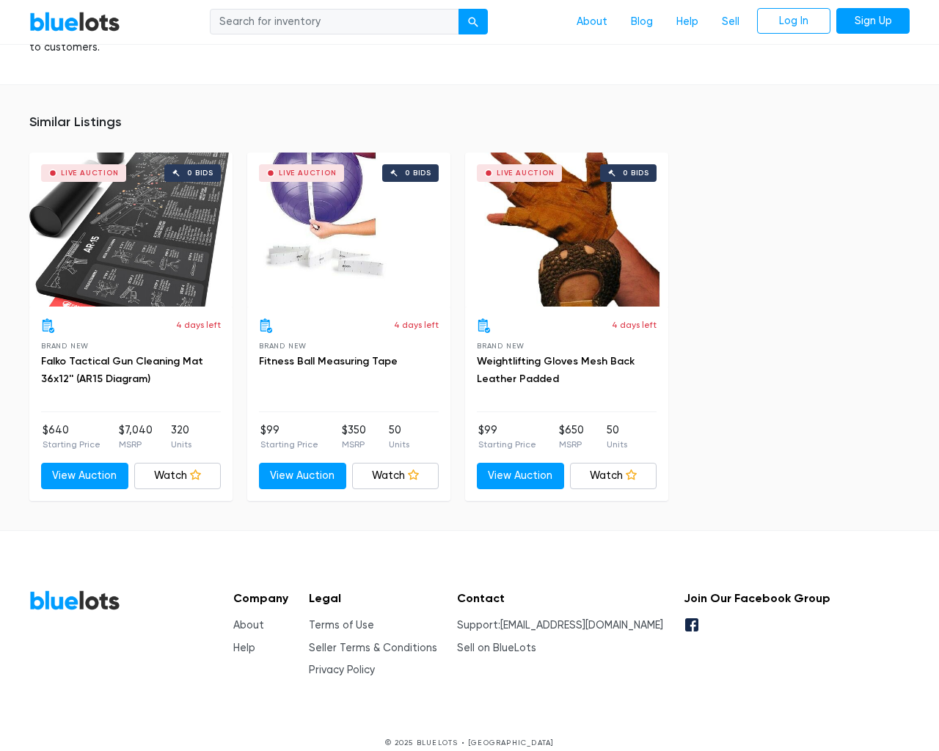
scroll to position [961, 0]
type input "the"
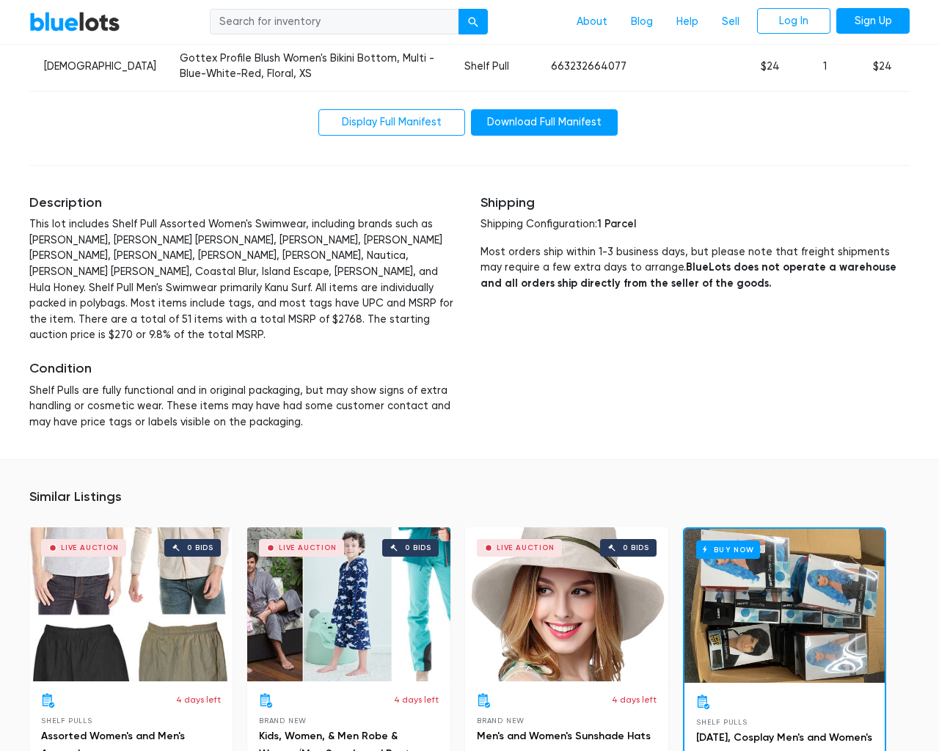
scroll to position [2976, 0]
type input "the"
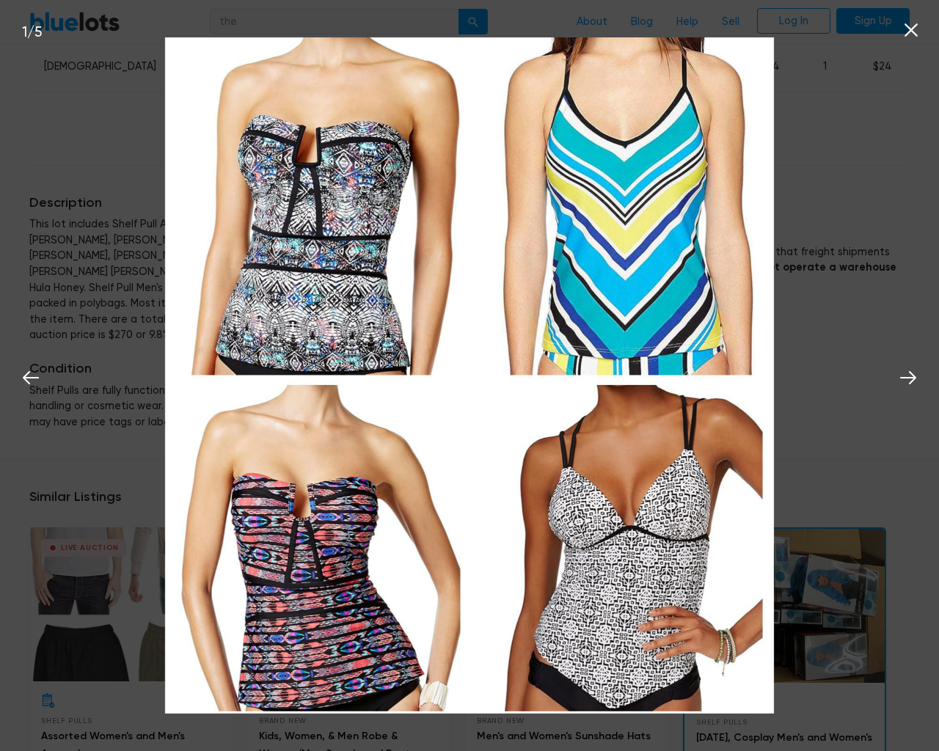
scroll to position [2977, 0]
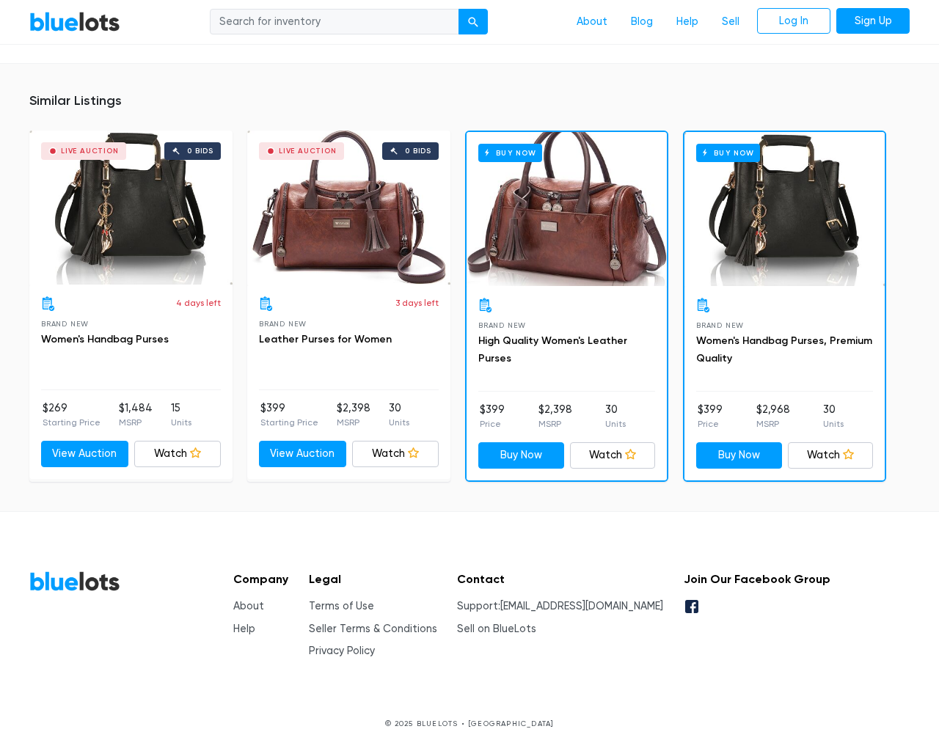
scroll to position [964, 0]
type input "the"
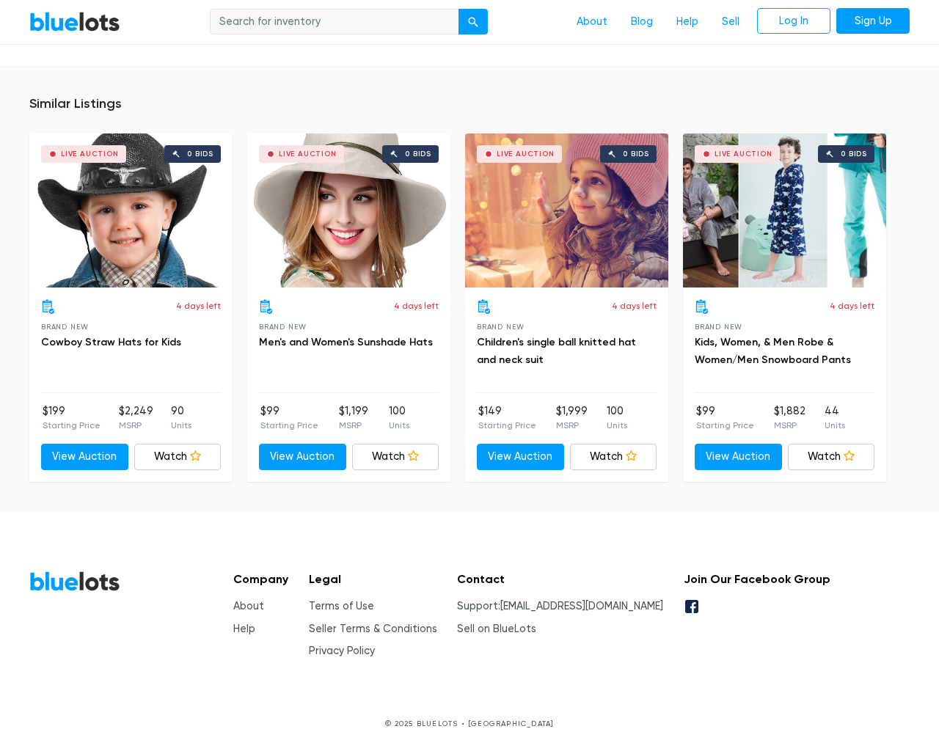
scroll to position [1248, 0]
type input "the"
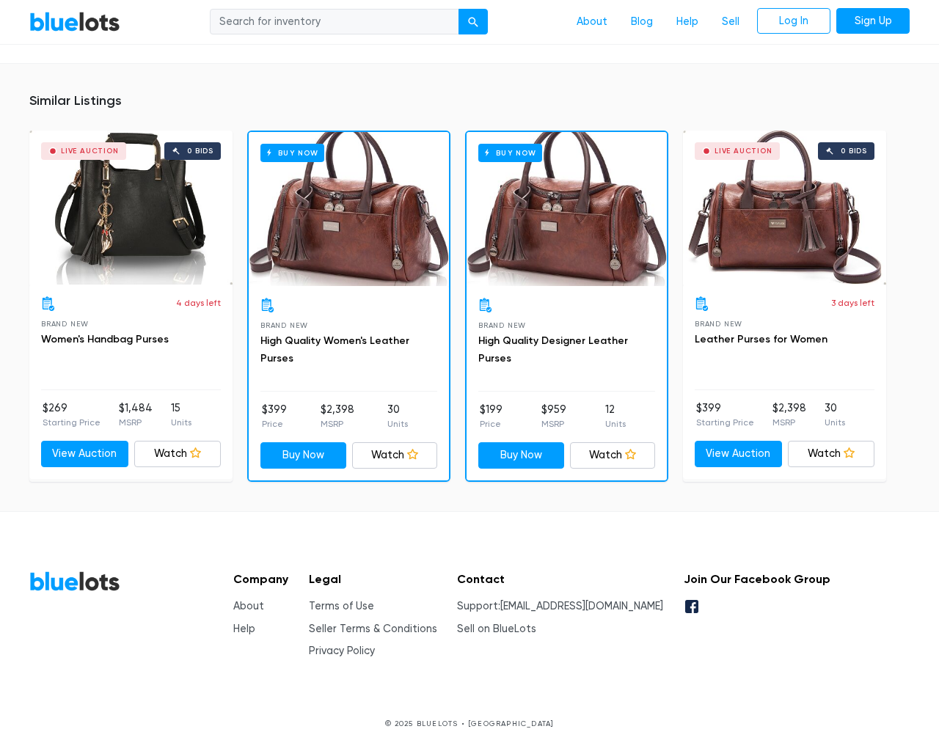
scroll to position [957, 0]
type input "the"
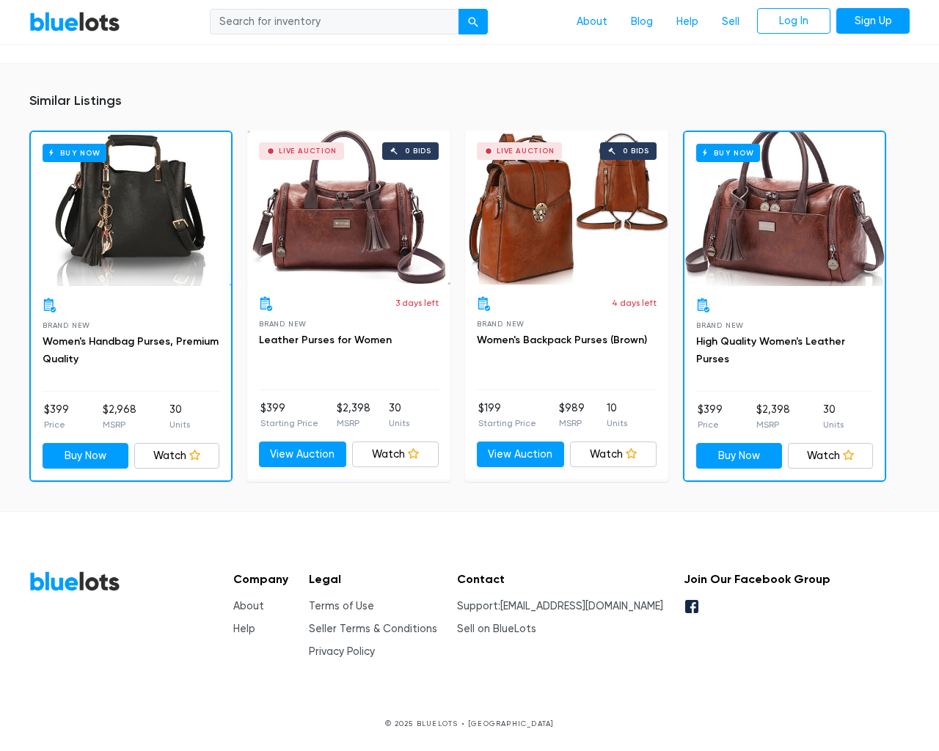
scroll to position [995, 0]
type input "the"
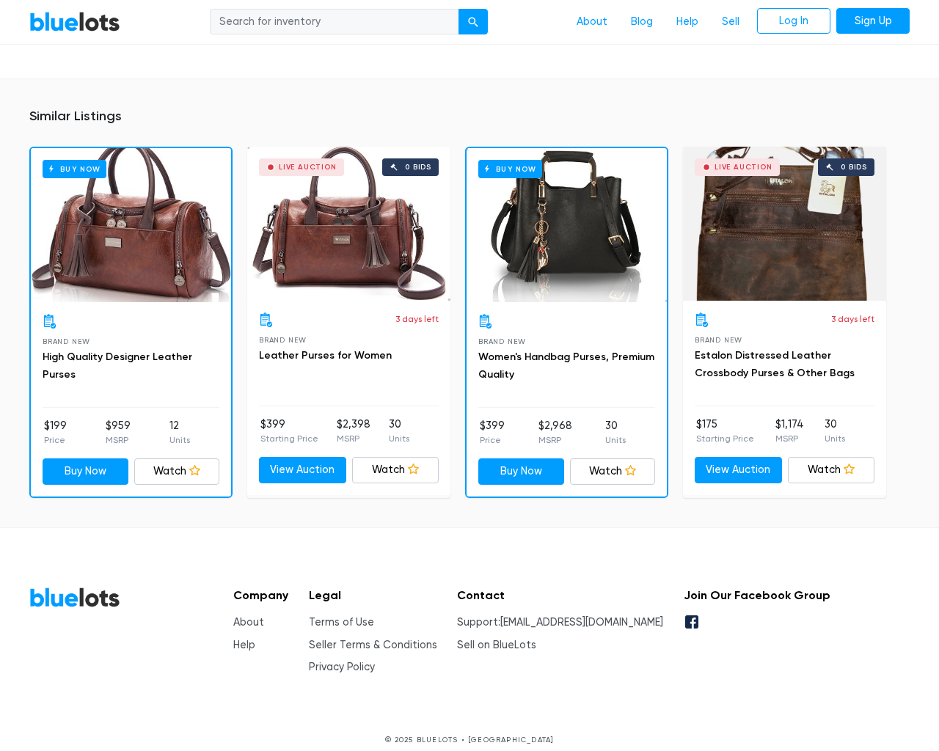
scroll to position [967, 0]
type input "the"
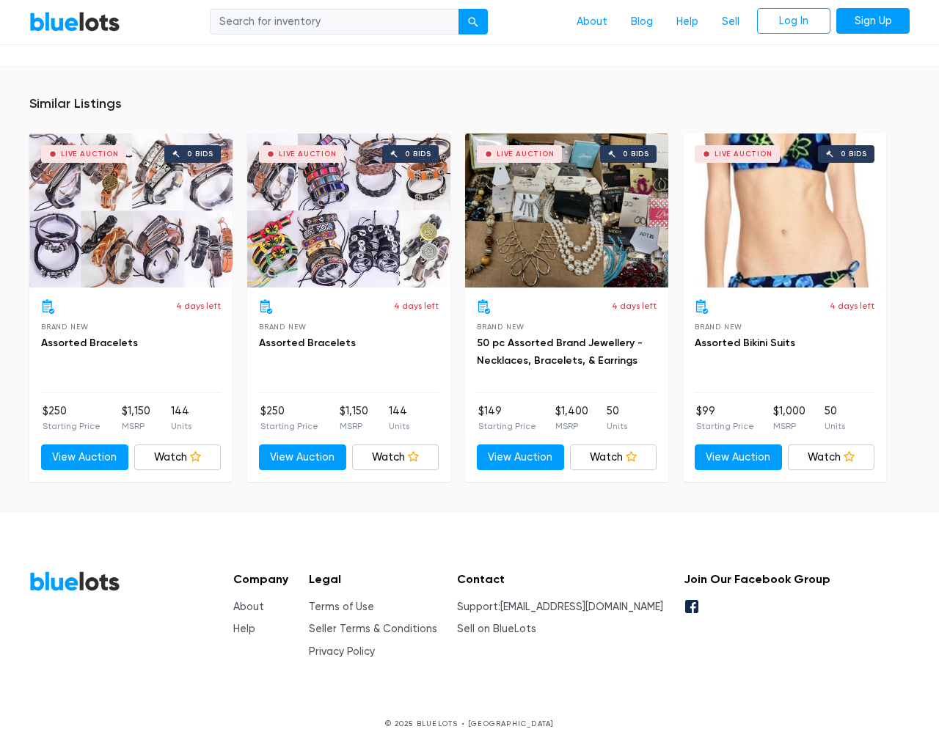
scroll to position [944, 0]
type input "the"
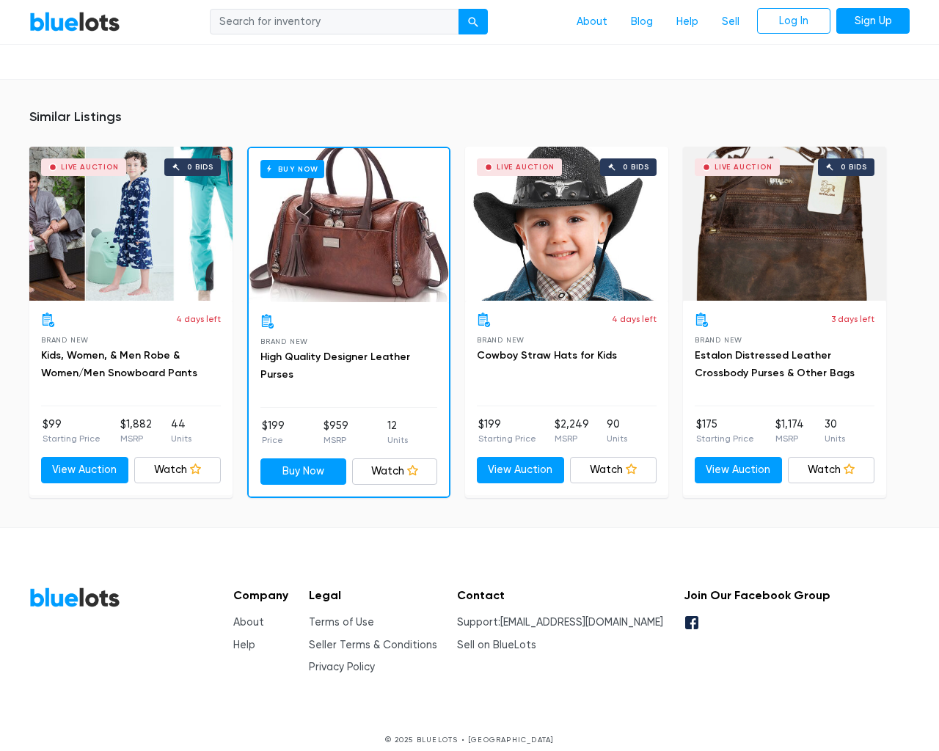
scroll to position [1082, 0]
type input "the"
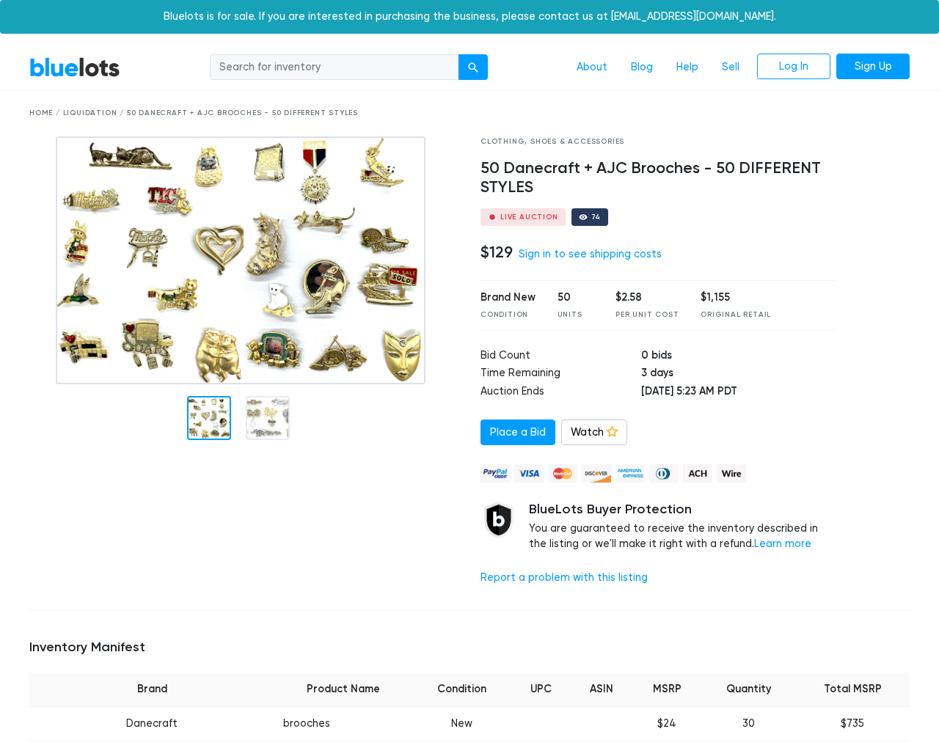
scroll to position [982, 0]
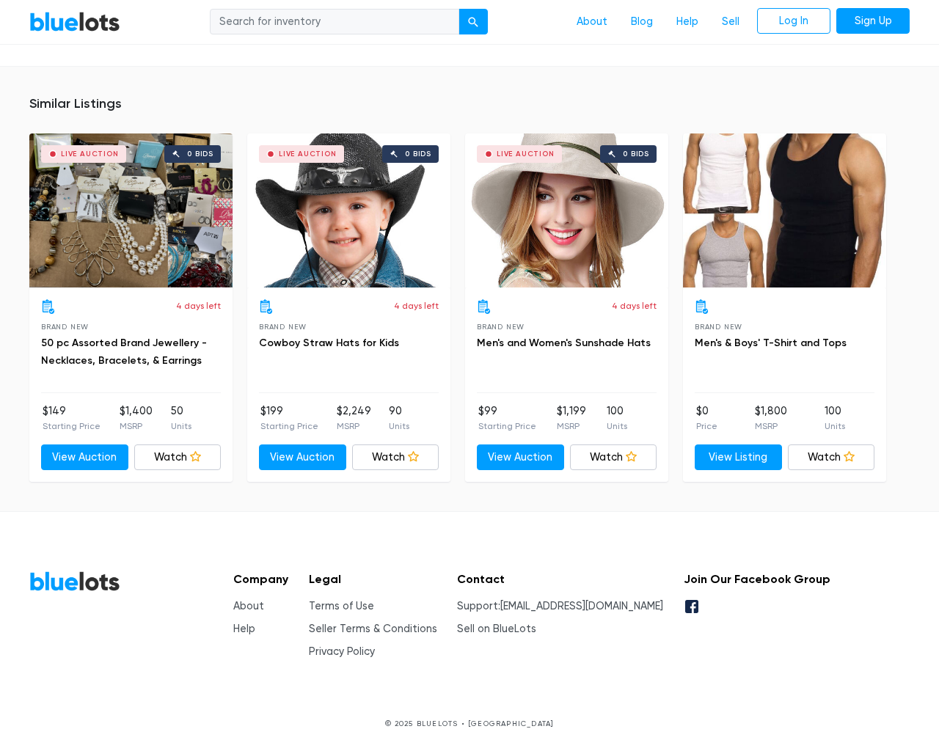
type input "the"
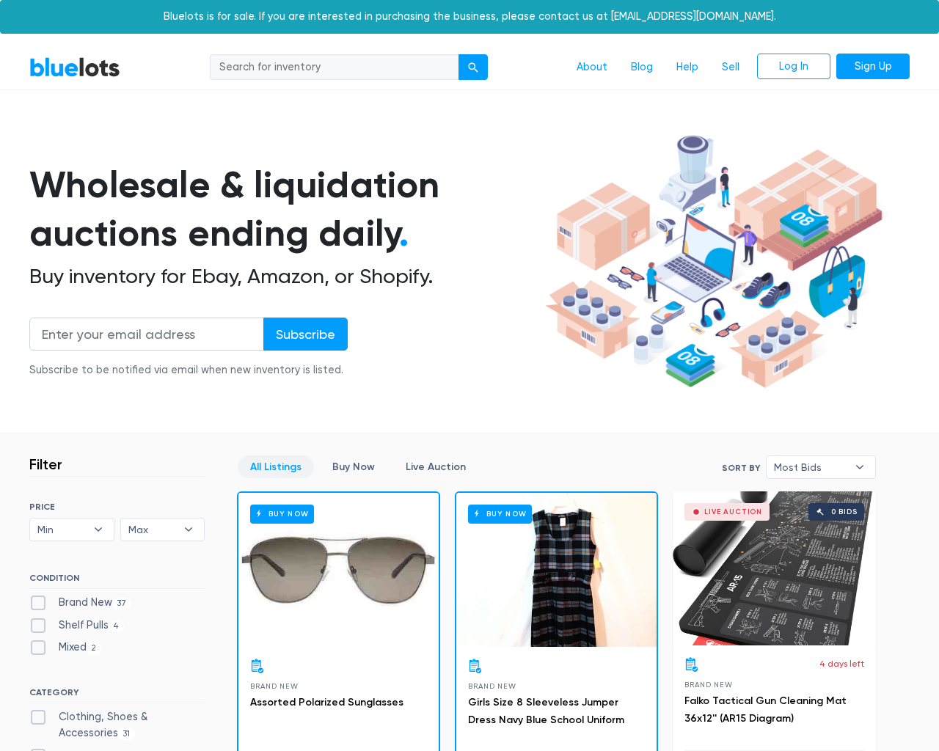
scroll to position [6233, 0]
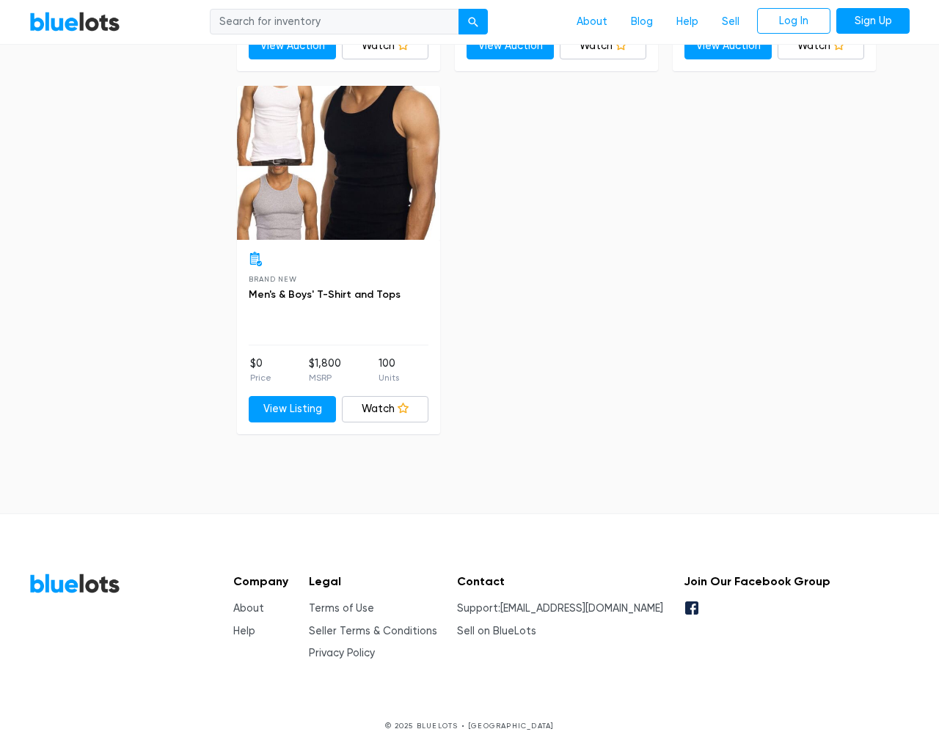
type input "the"
type input "testing@example.com"
type input "e"
checkbox New"] "false"
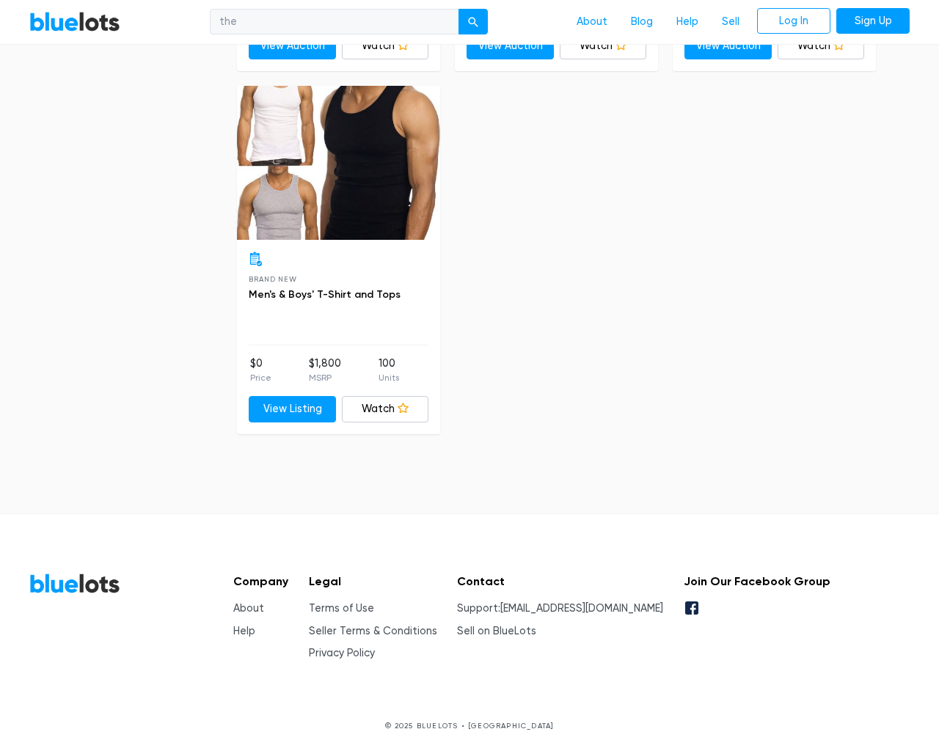
checkbox Pulls"] "false"
checkbox input "false"
checkbox Accessories"] "false"
checkbox input "false"
checkbox Goods"] "false"
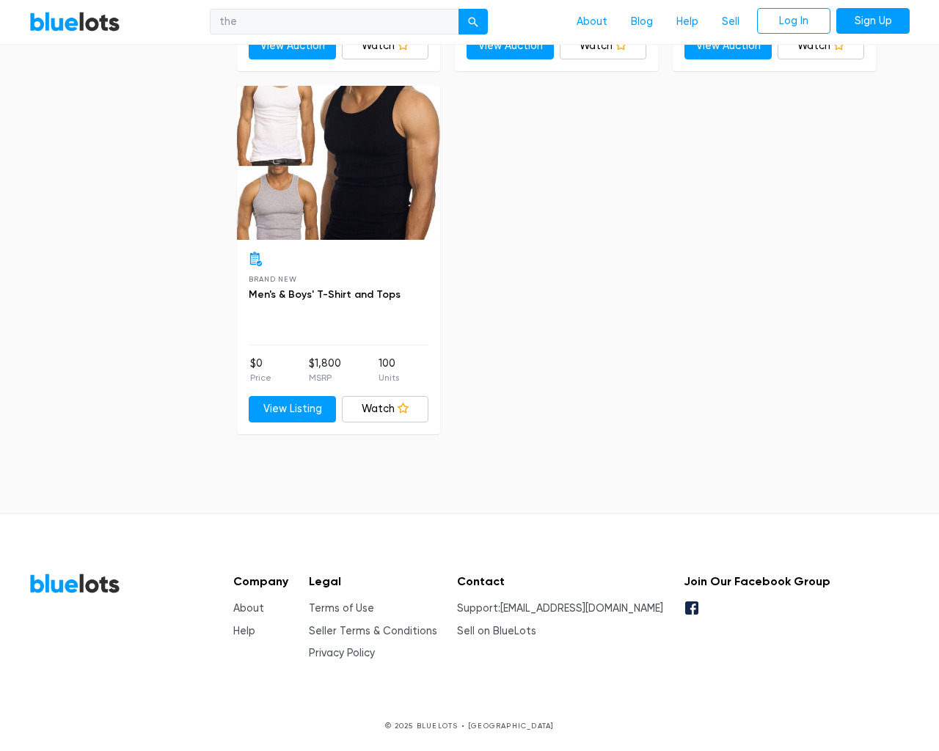
checkbox Beauty"] "false"
checkbox Merchandise"] "false"
checkbox input "false"
type input "e"
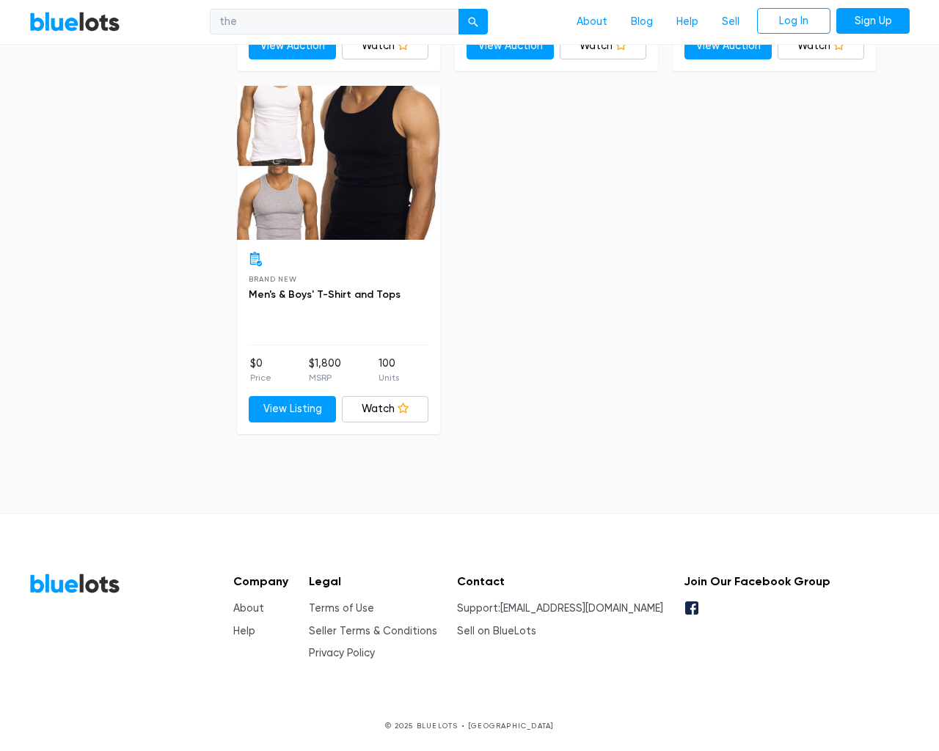
select select "10000"
select select "50000"
select select "ending_soonest"
select select "50000"
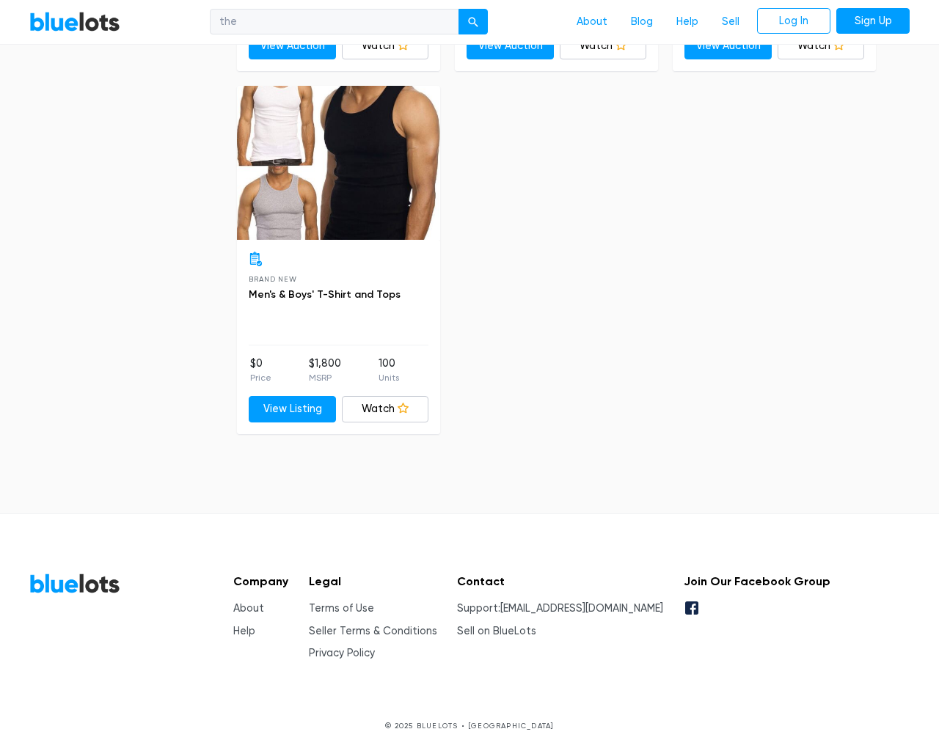
select select "highest_price"
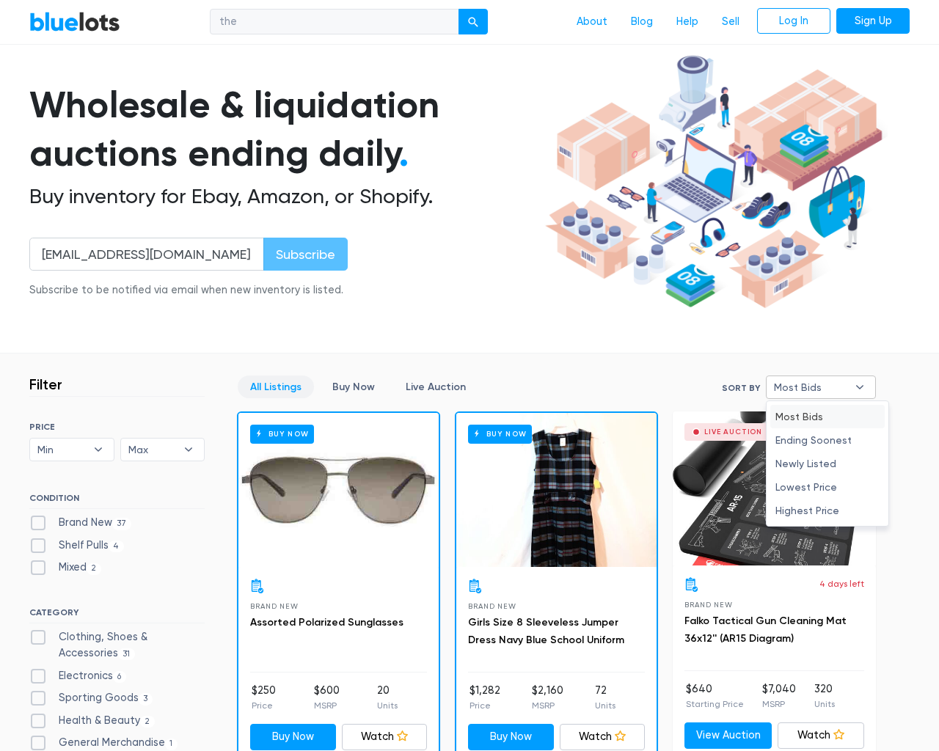
scroll to position [6233, 0]
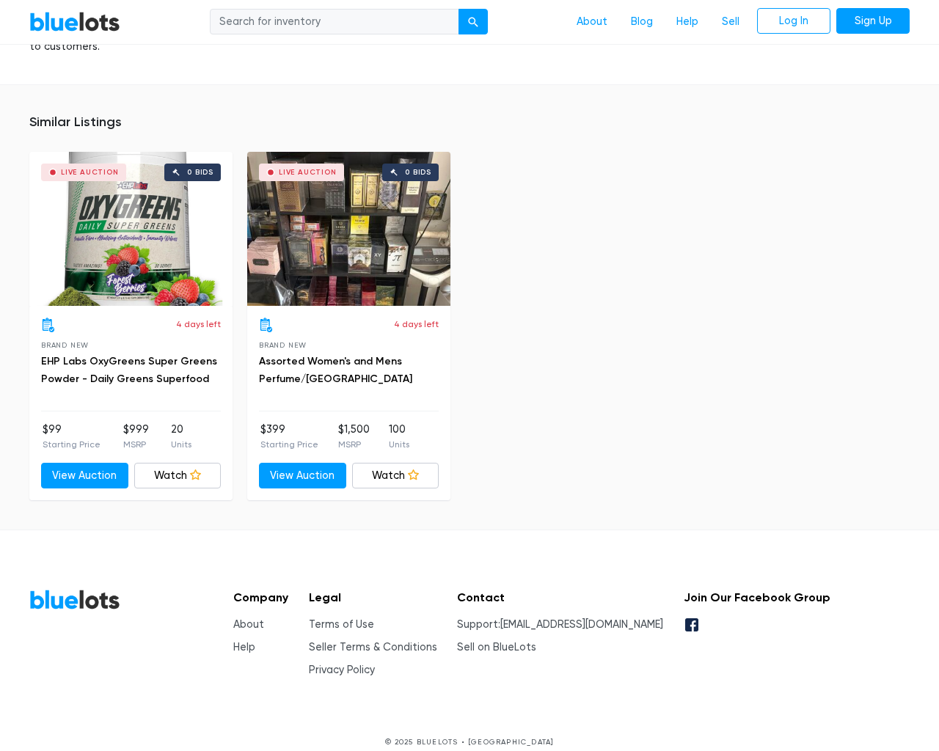
scroll to position [944, 0]
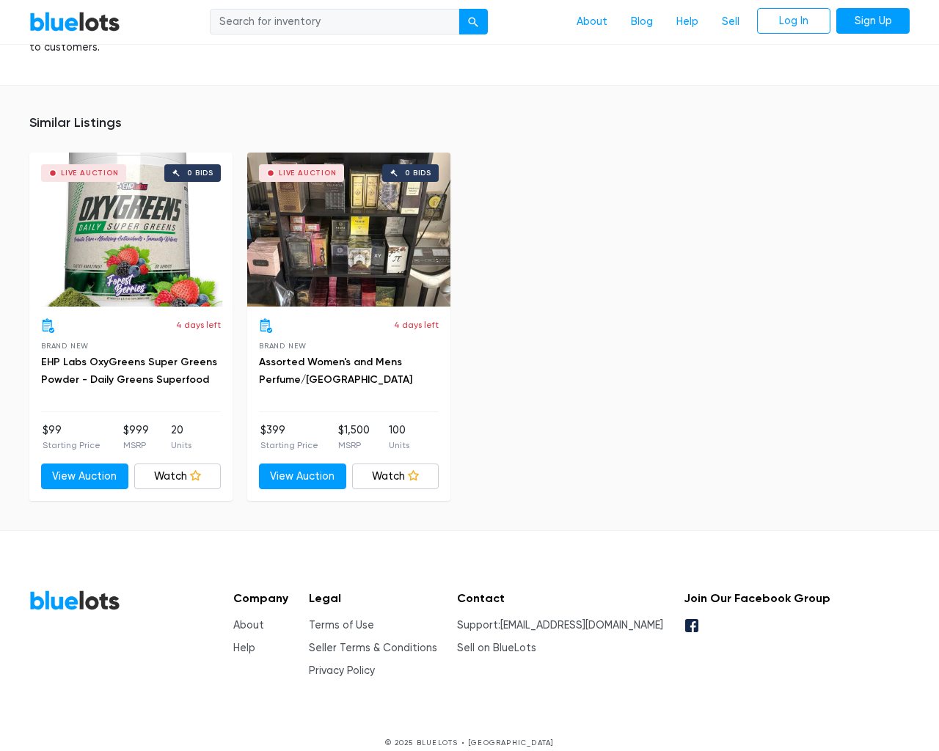
type input "the"
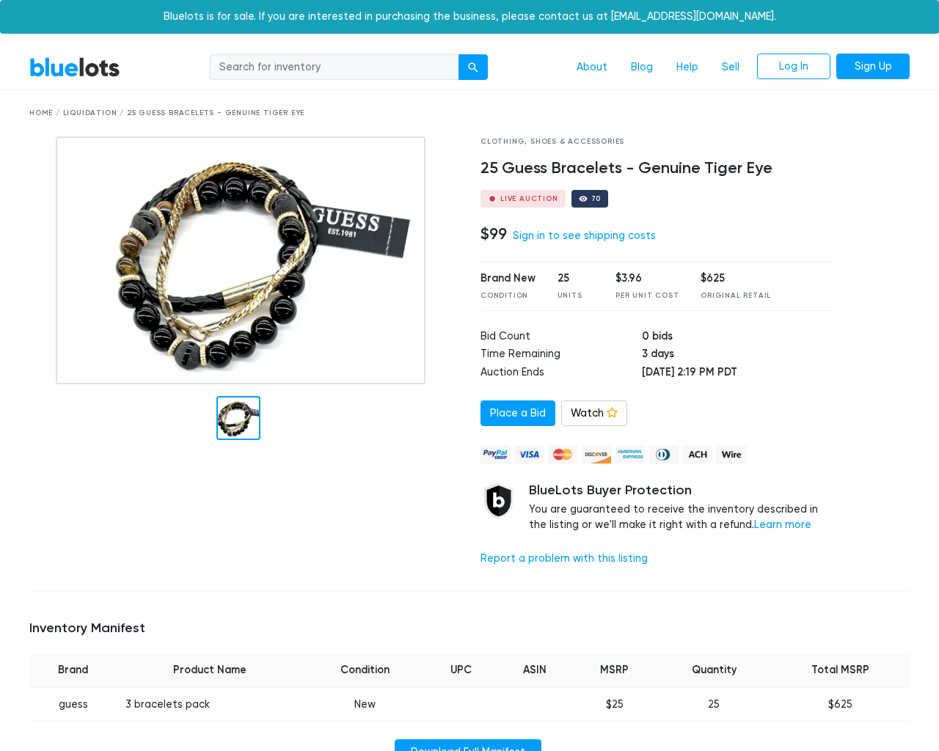
scroll to position [944, 0]
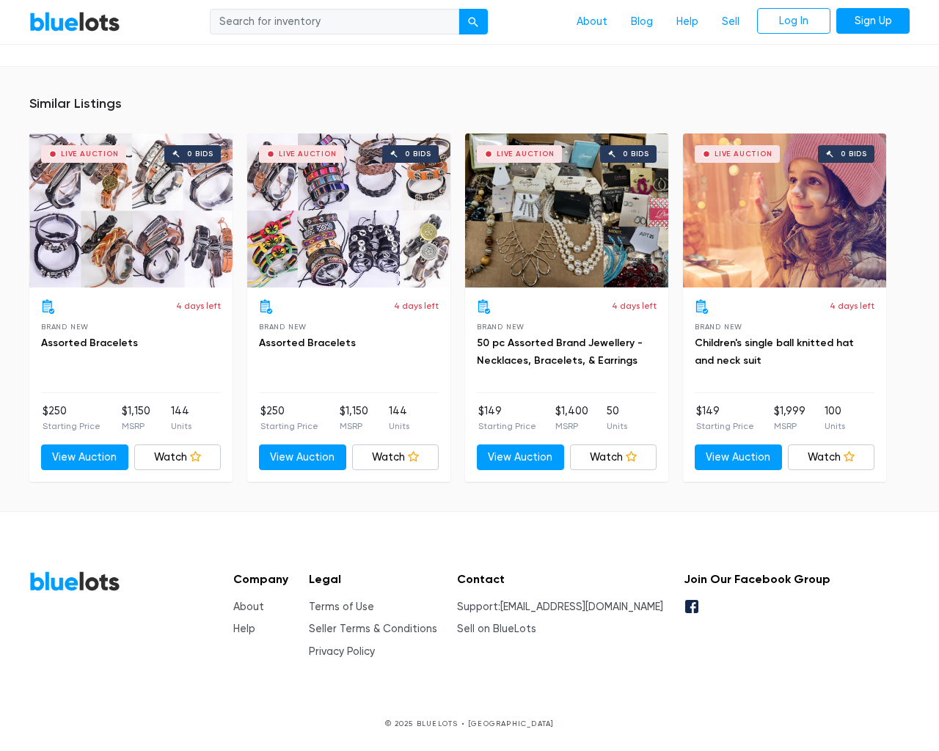
type input "the"
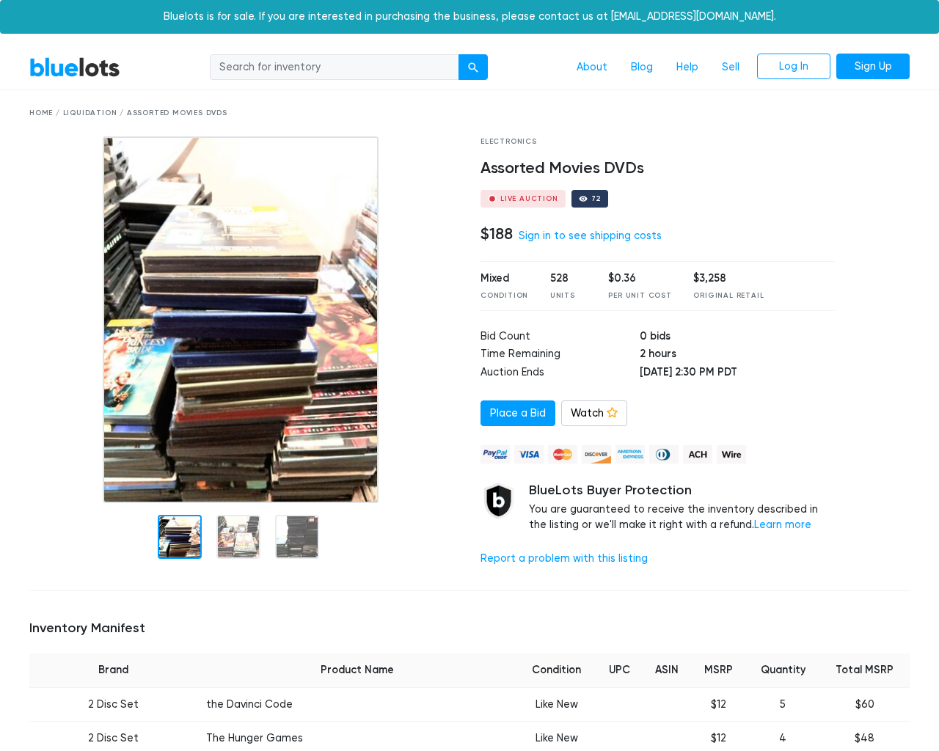
scroll to position [11757, 0]
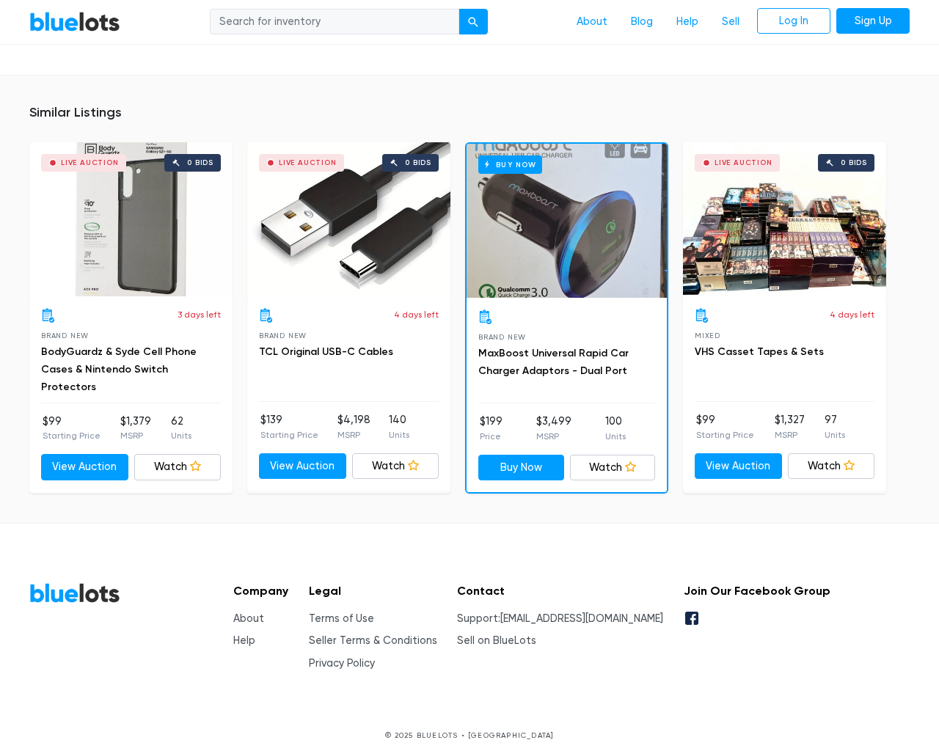
type input "the"
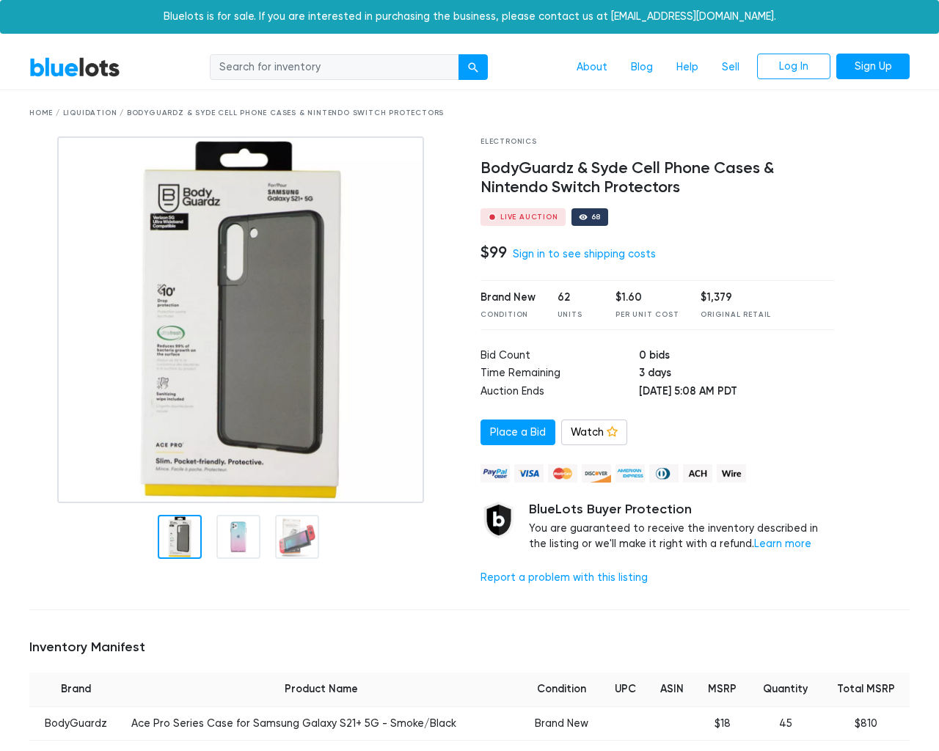
scroll to position [1085, 0]
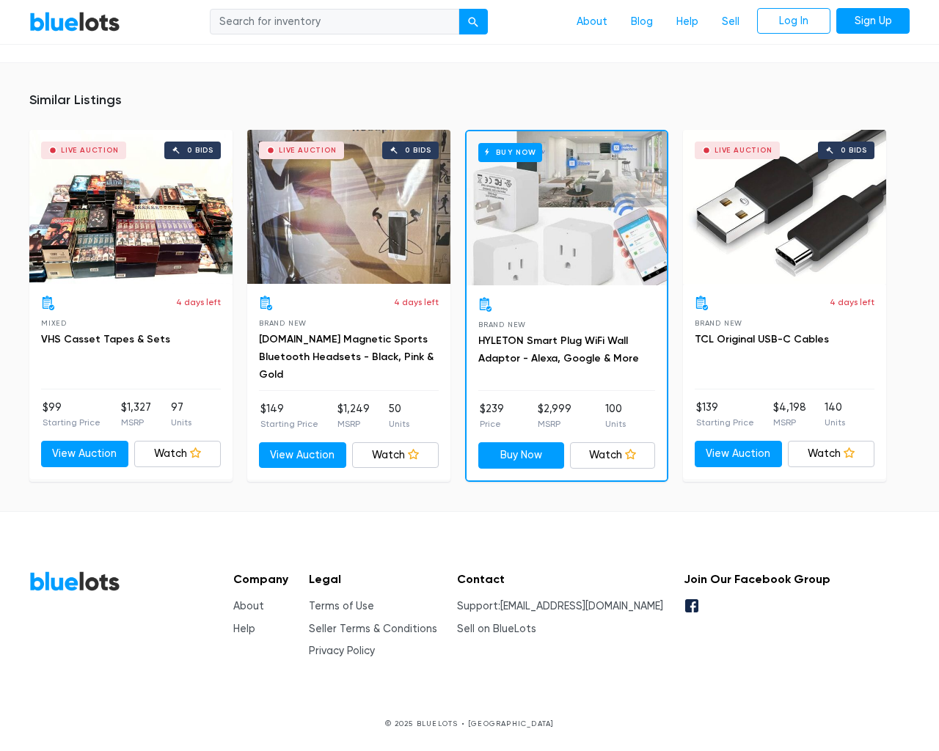
type input "the"
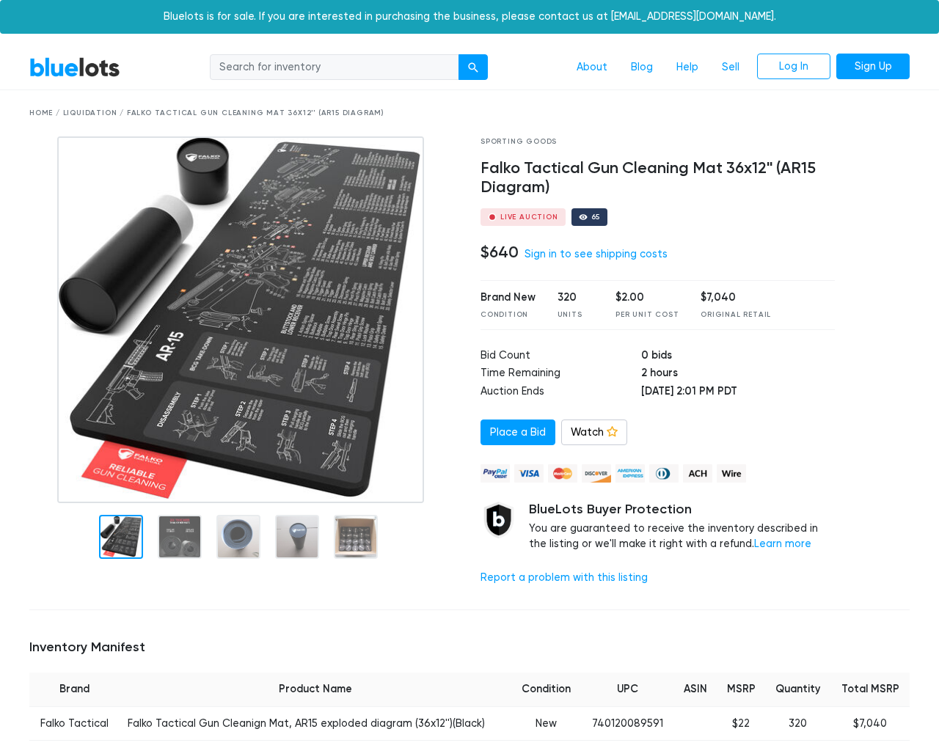
scroll to position [1011, 0]
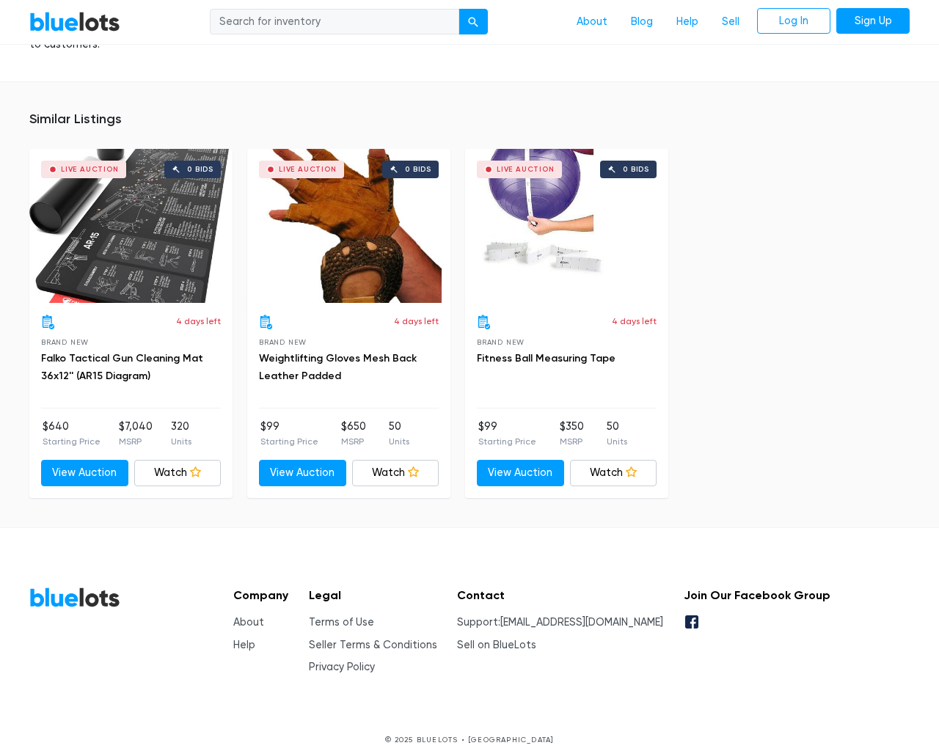
type input "the"
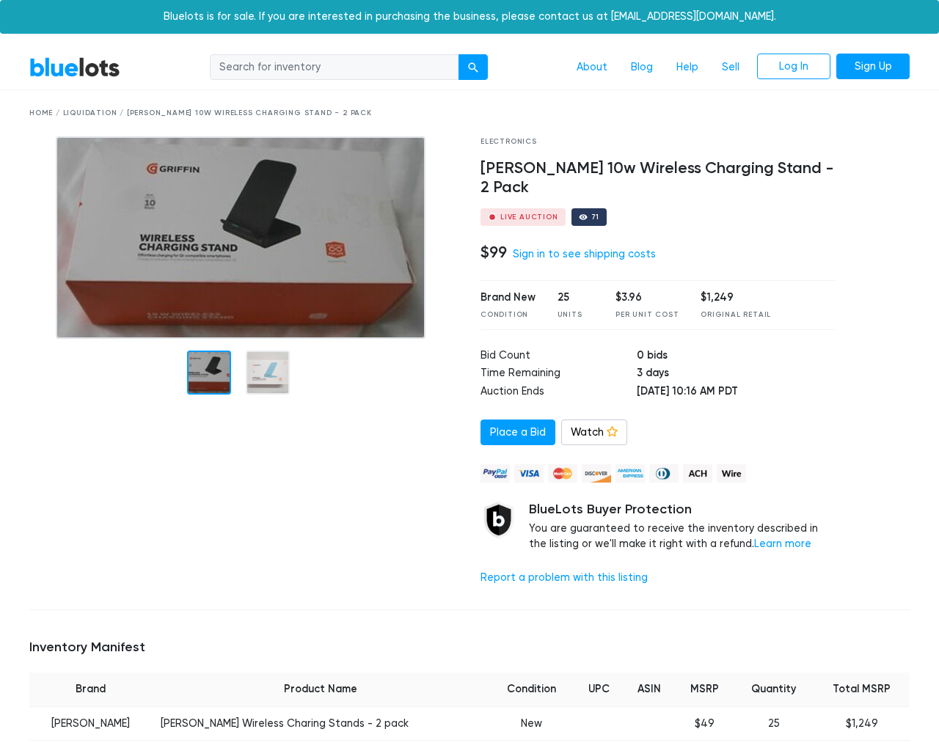
scroll to position [947, 0]
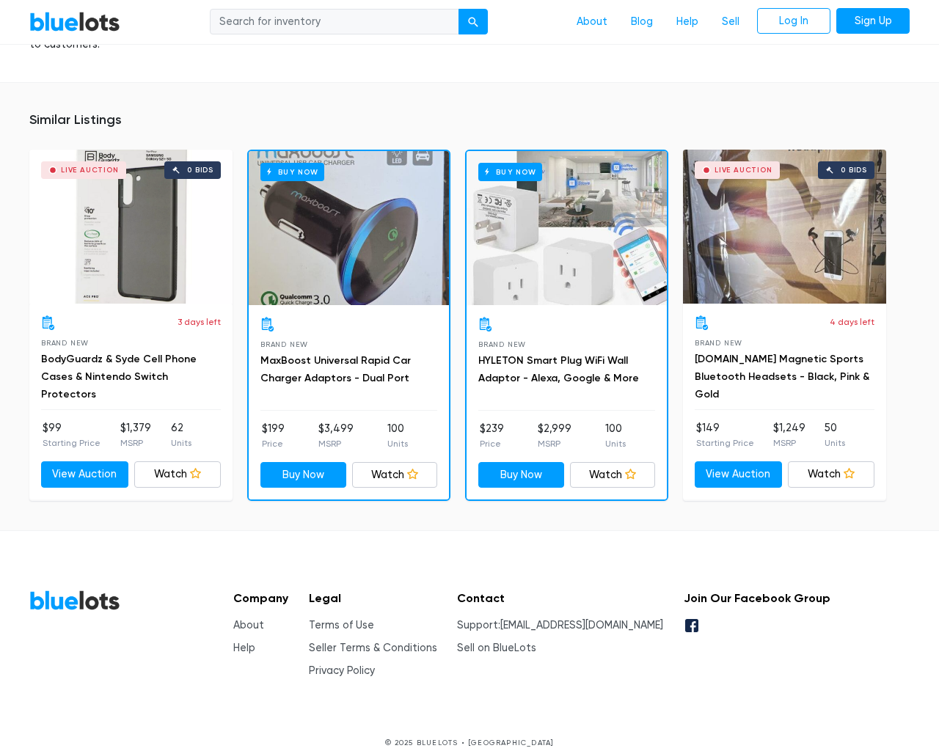
type input "the"
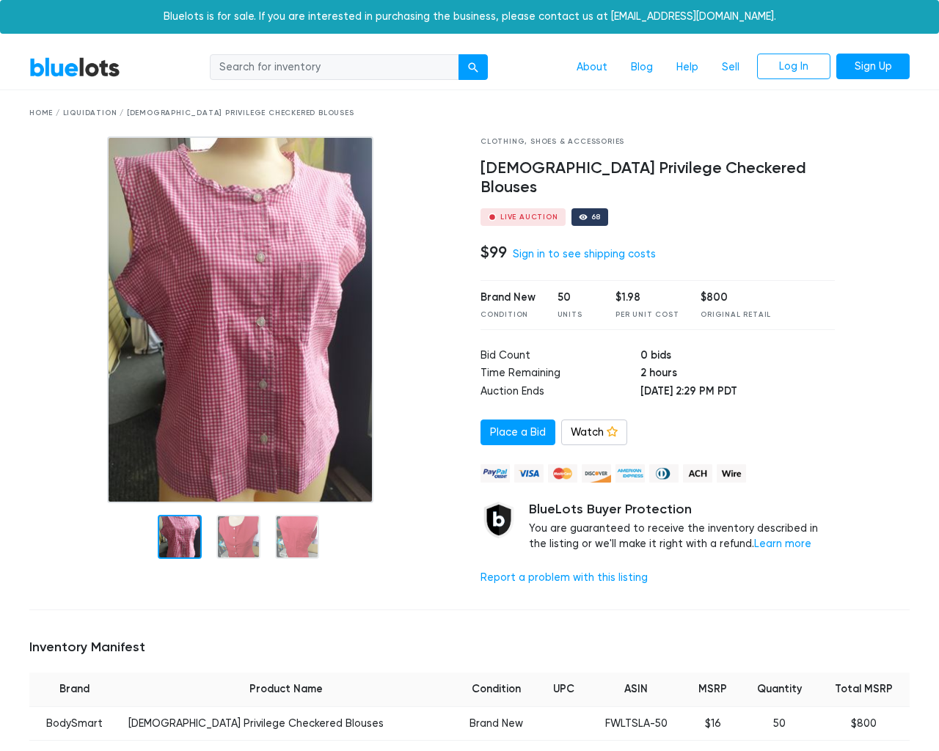
scroll to position [932, 0]
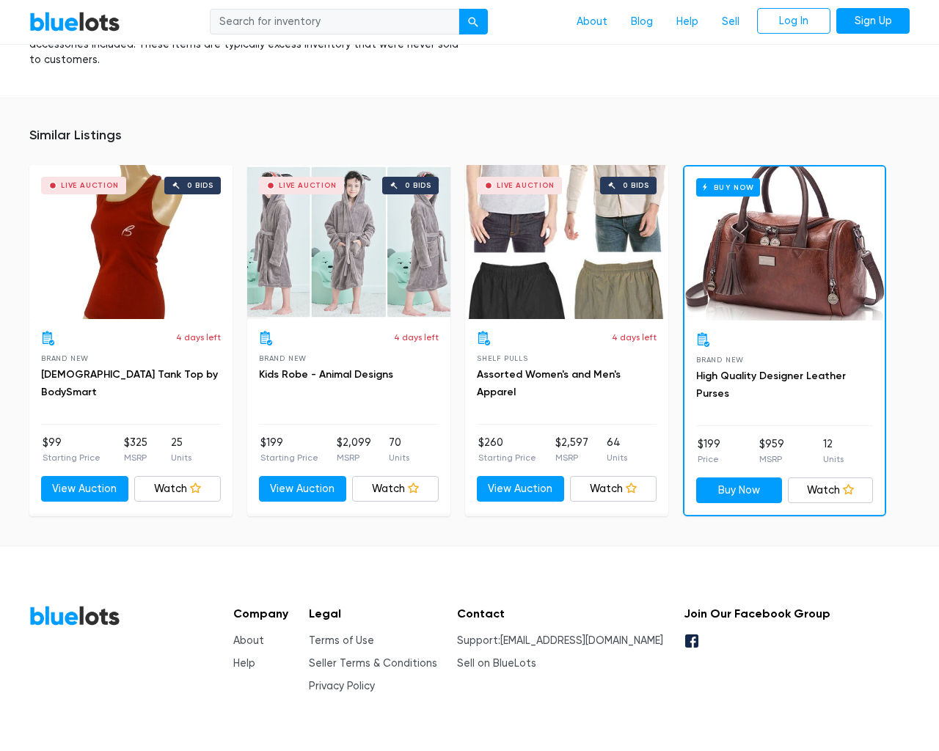
type input "the"
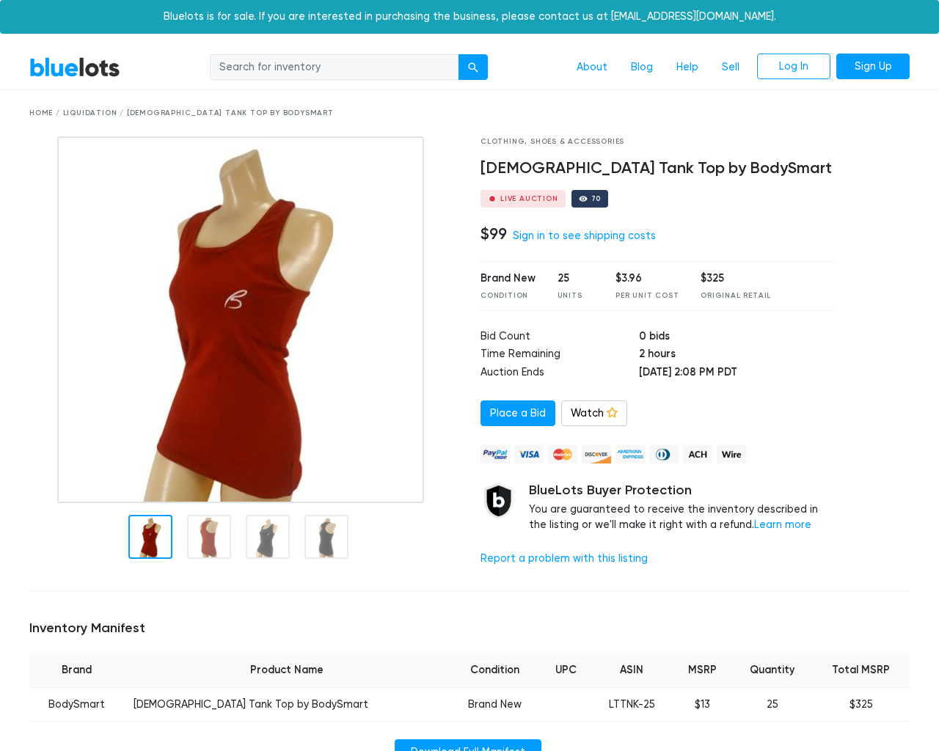
scroll to position [961, 0]
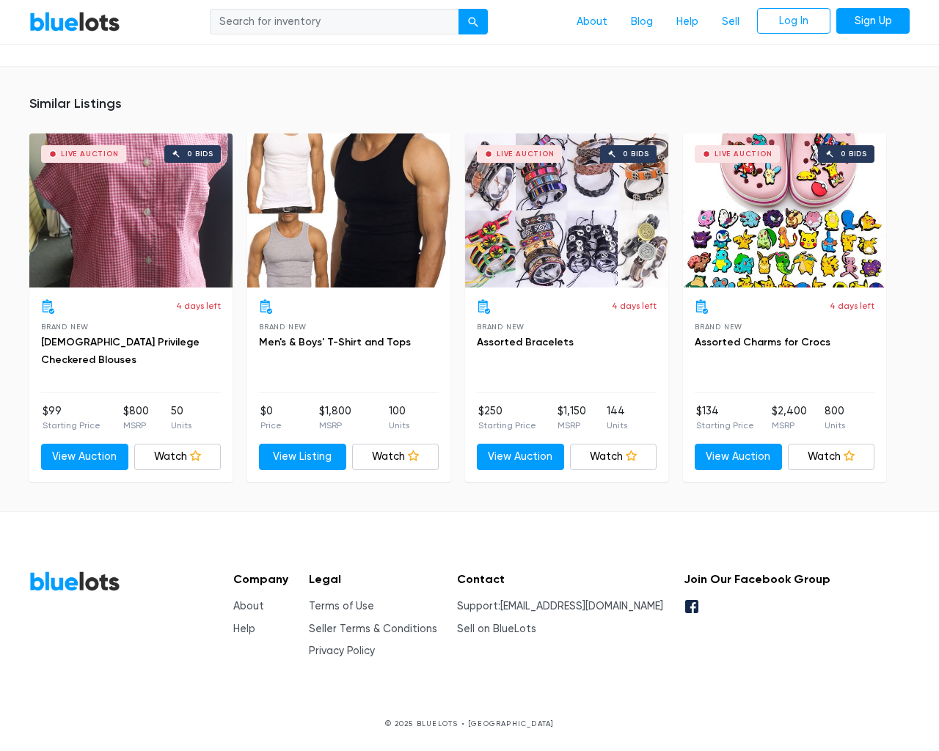
type input "the"
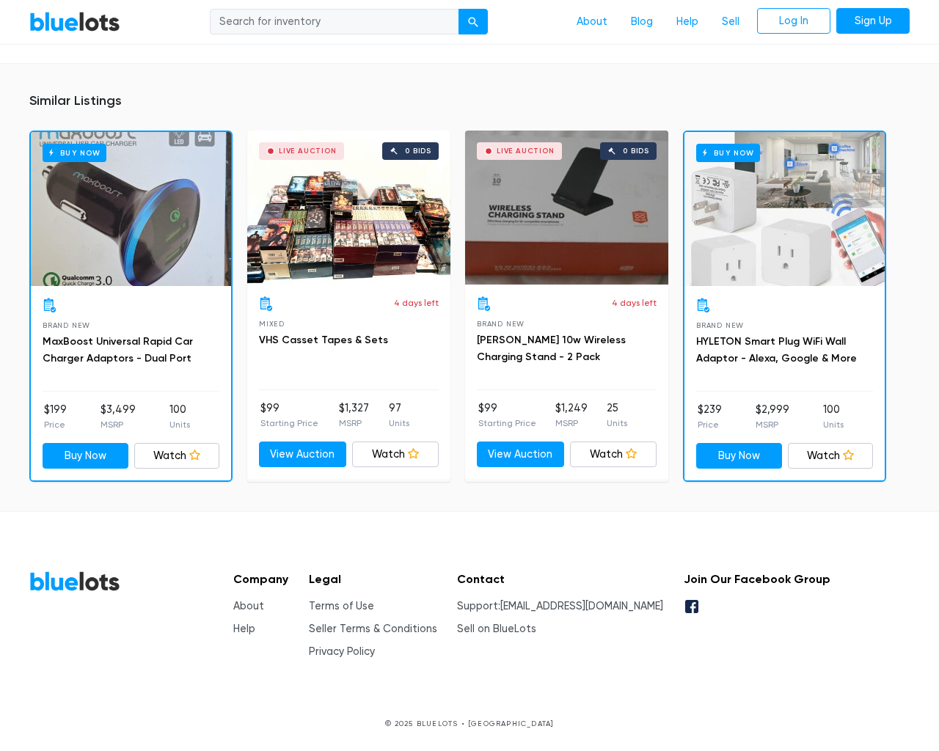
scroll to position [916, 0]
type input "the"
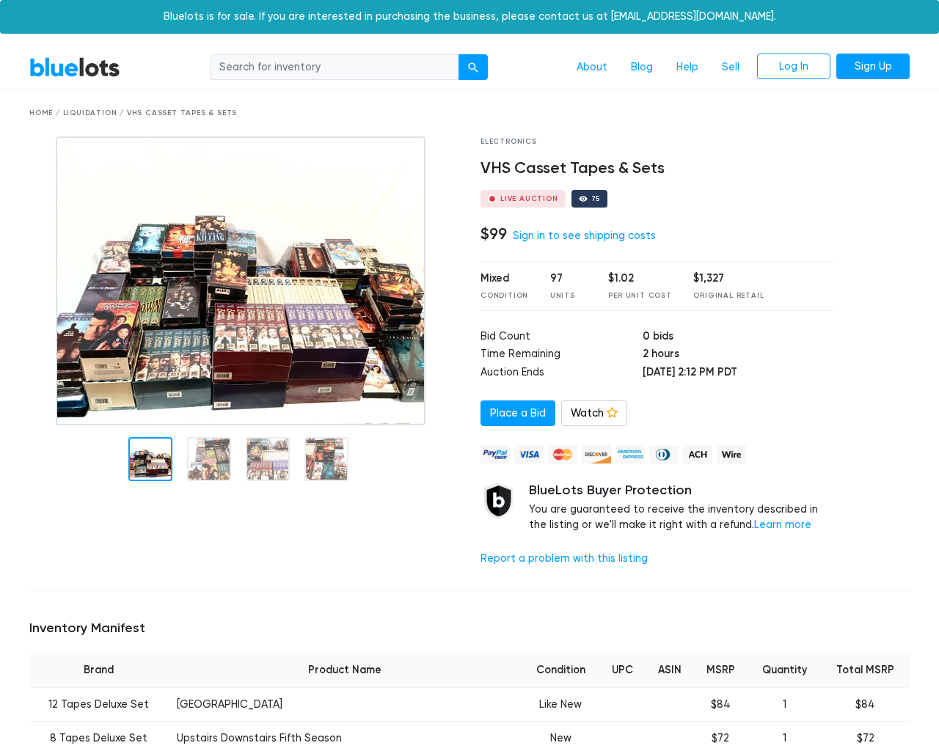
scroll to position [4180, 0]
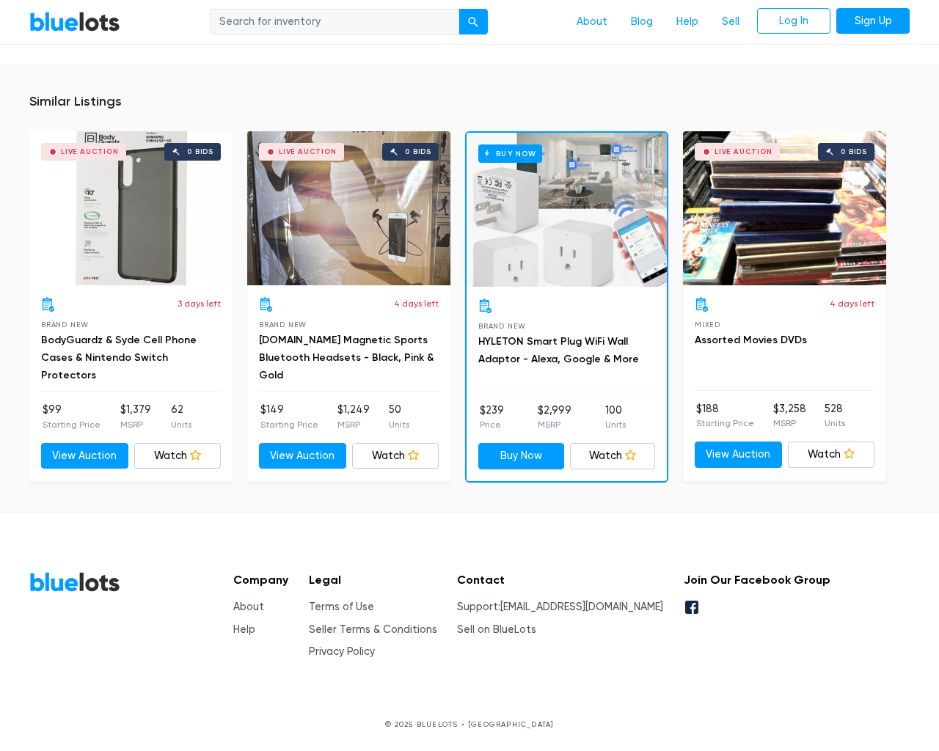
type input "the"
